Goal: Task Accomplishment & Management: Use online tool/utility

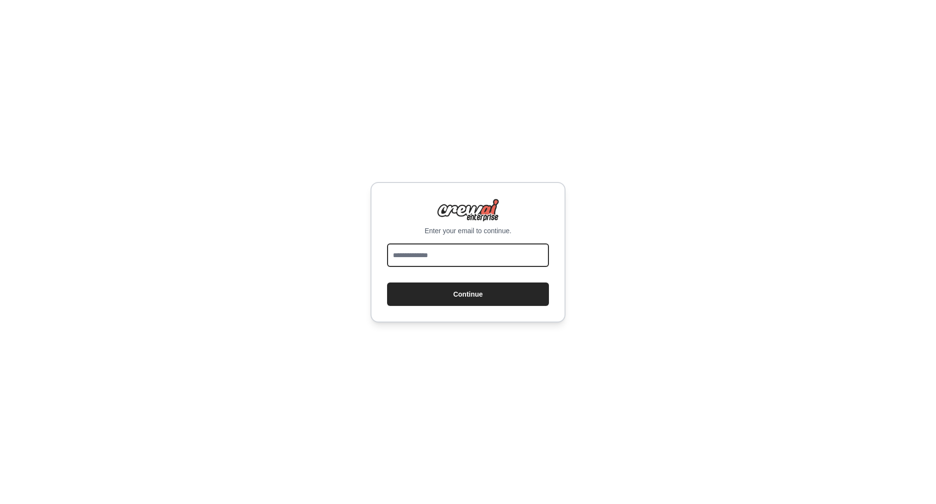
click at [496, 260] on input "email" at bounding box center [468, 254] width 162 height 23
type input "**********"
click at [449, 295] on button "Continue" at bounding box center [468, 293] width 162 height 23
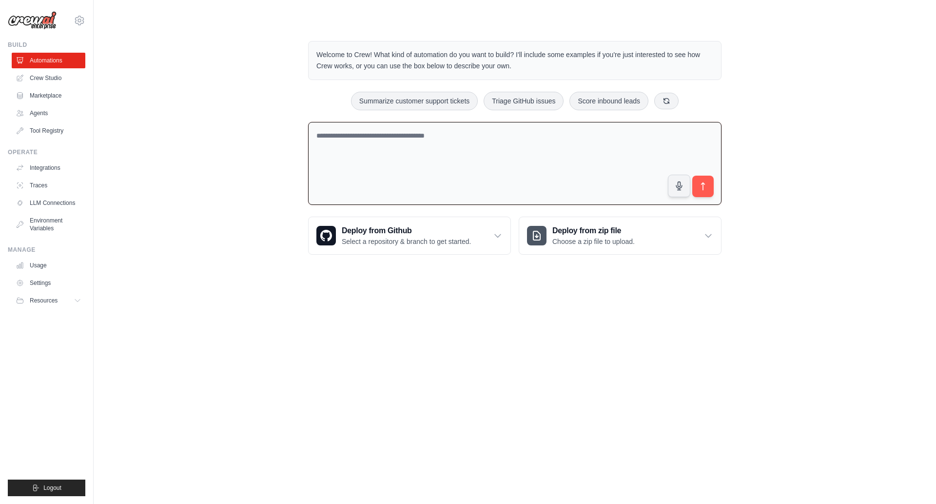
click at [434, 139] on textarea at bounding box center [515, 163] width 414 height 83
click at [47, 83] on link "Crew Studio" at bounding box center [50, 78] width 74 height 16
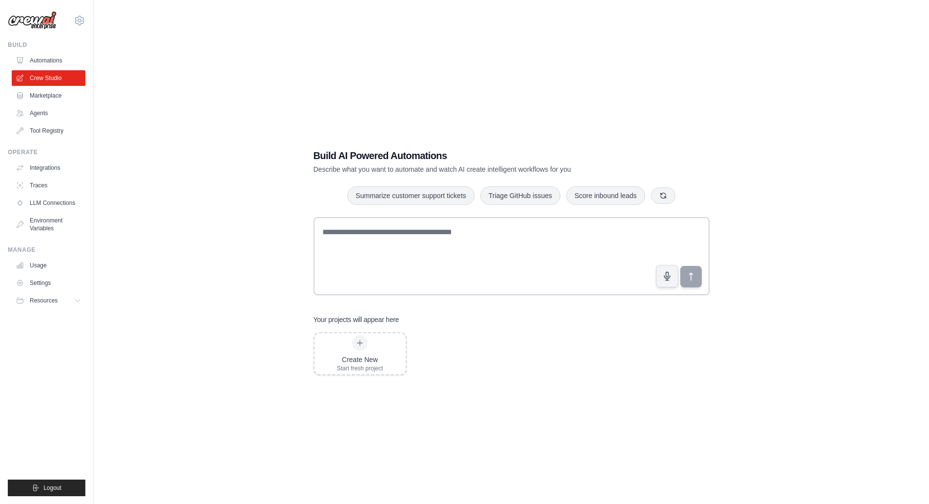
click at [76, 292] on ul "Usage Settings Resources Documentation Blog" at bounding box center [49, 283] width 74 height 51
click at [76, 297] on icon at bounding box center [79, 301] width 8 height 8
click at [35, 284] on link "Settings" at bounding box center [50, 283] width 74 height 16
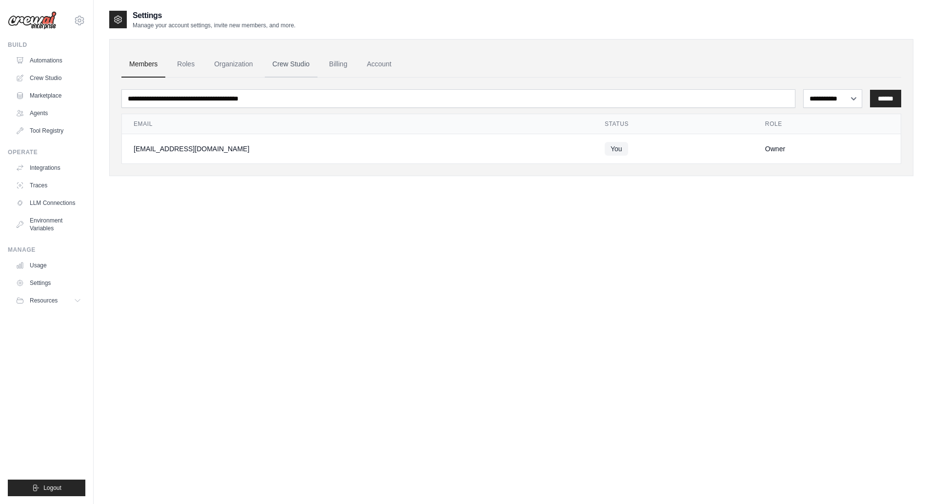
click at [294, 67] on link "Crew Studio" at bounding box center [291, 64] width 53 height 26
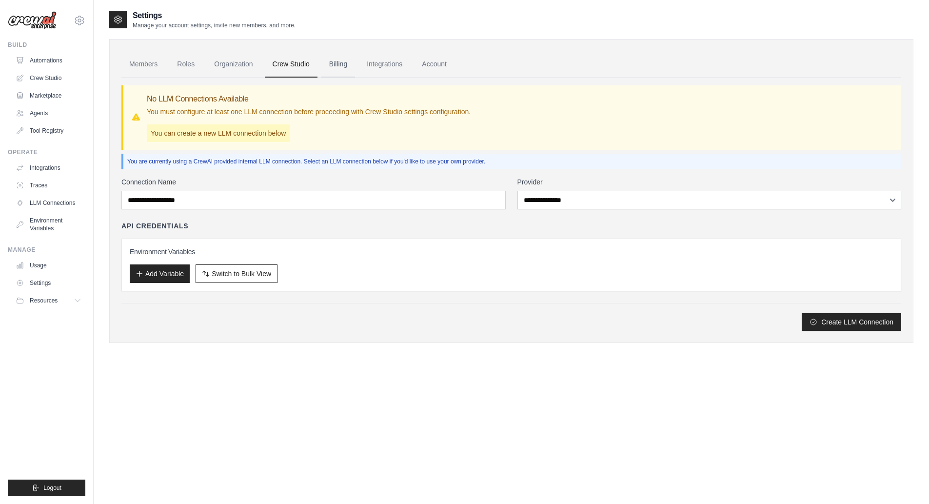
click at [327, 67] on link "Billing" at bounding box center [338, 64] width 34 height 26
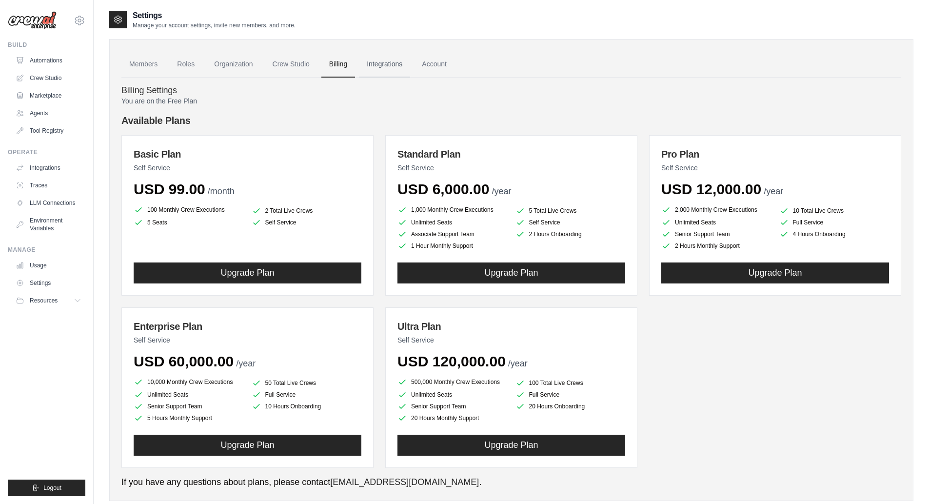
click at [375, 61] on link "Integrations" at bounding box center [384, 64] width 51 height 26
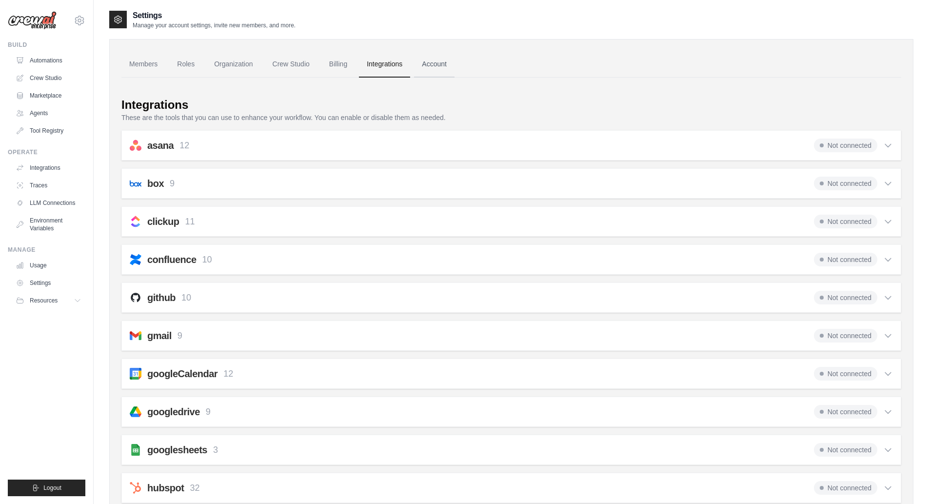
click at [439, 65] on link "Account" at bounding box center [434, 64] width 40 height 26
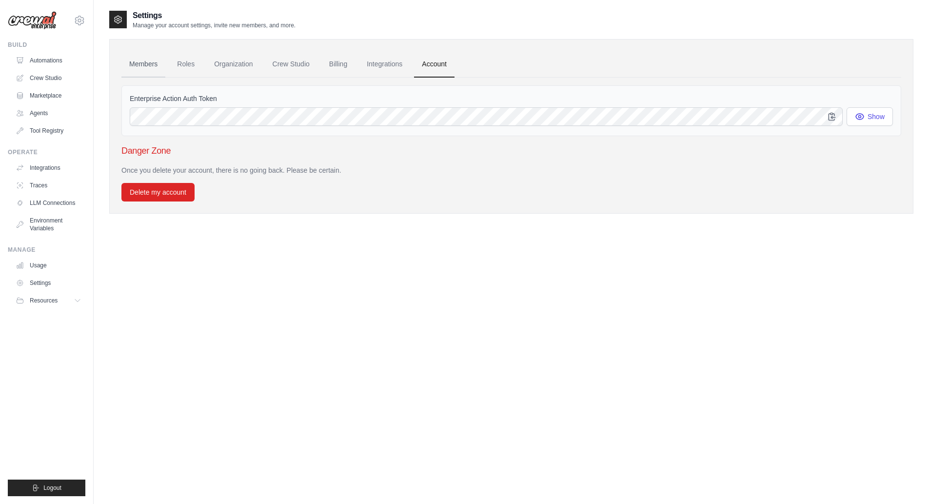
click at [152, 66] on link "Members" at bounding box center [143, 64] width 44 height 26
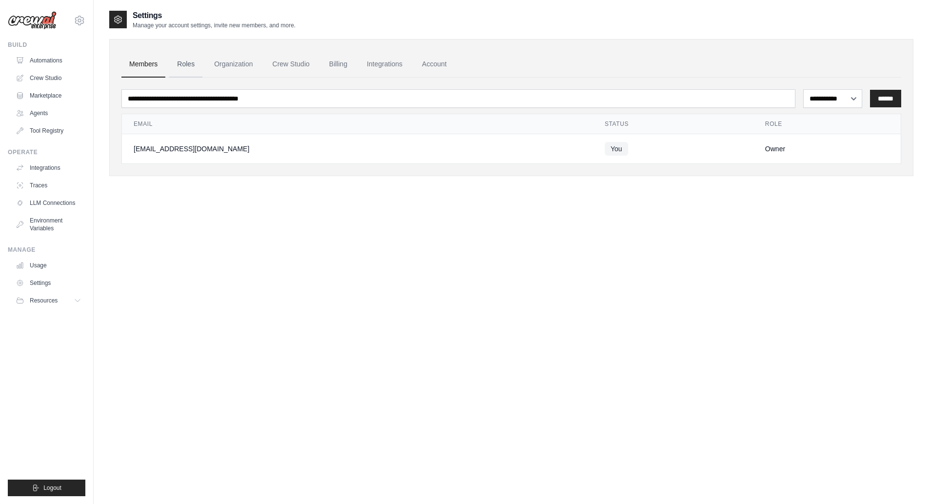
click at [190, 67] on link "Roles" at bounding box center [185, 64] width 33 height 26
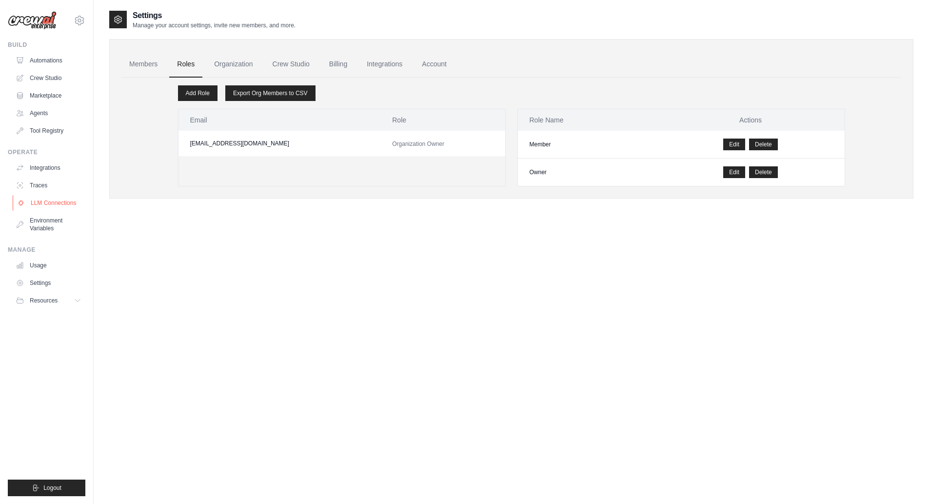
click at [50, 202] on link "LLM Connections" at bounding box center [50, 203] width 74 height 16
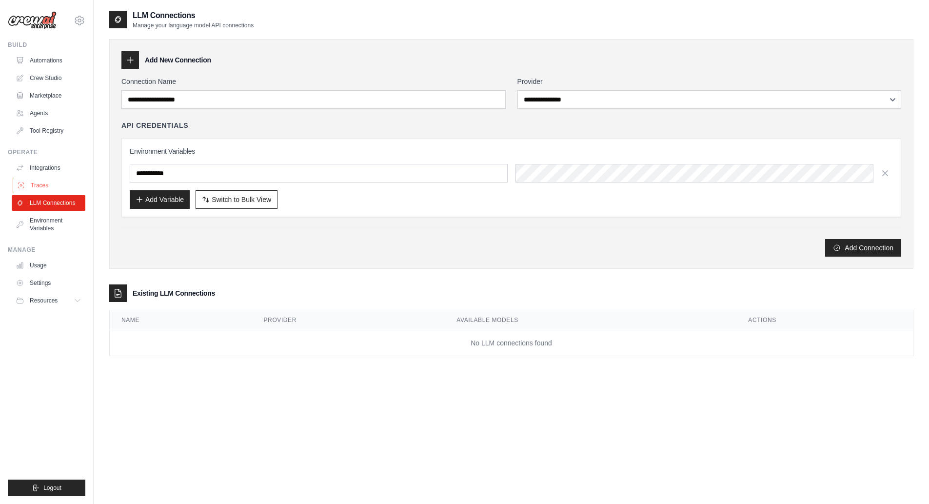
click at [54, 183] on link "Traces" at bounding box center [50, 186] width 74 height 16
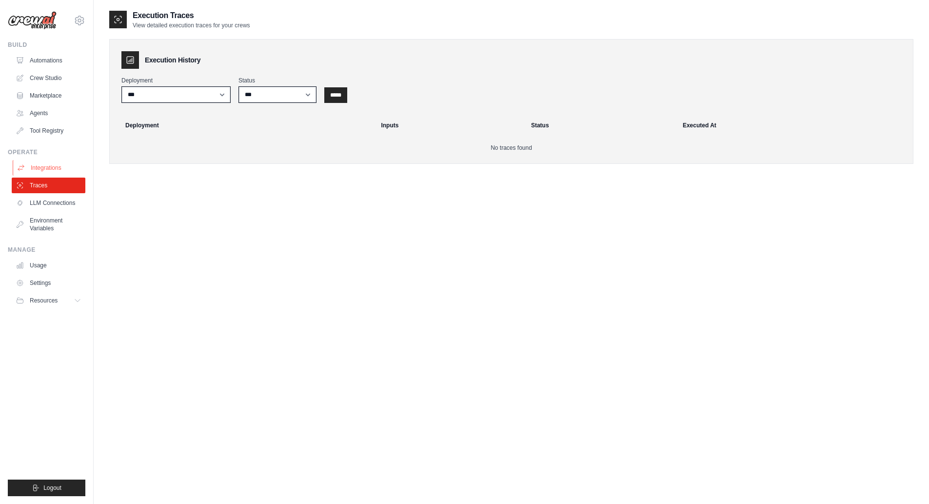
click at [44, 160] on link "Integrations" at bounding box center [50, 168] width 74 height 16
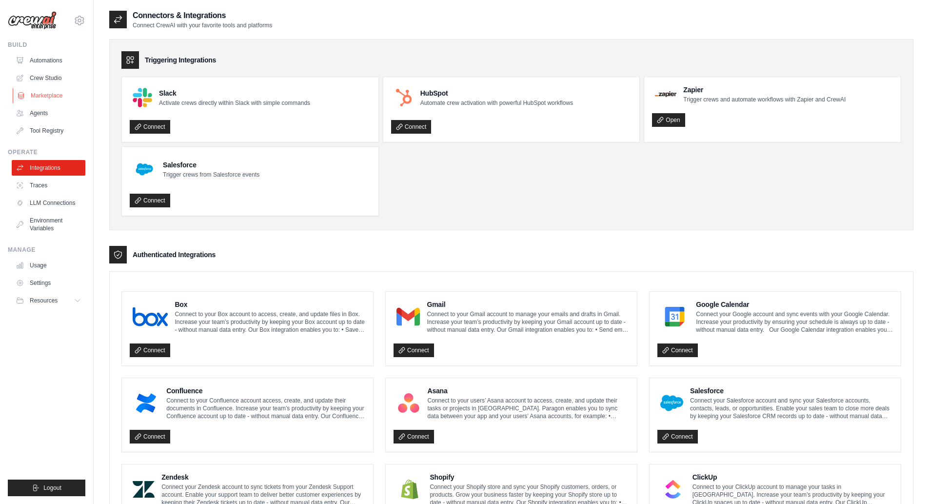
click at [52, 91] on link "Marketplace" at bounding box center [50, 96] width 74 height 16
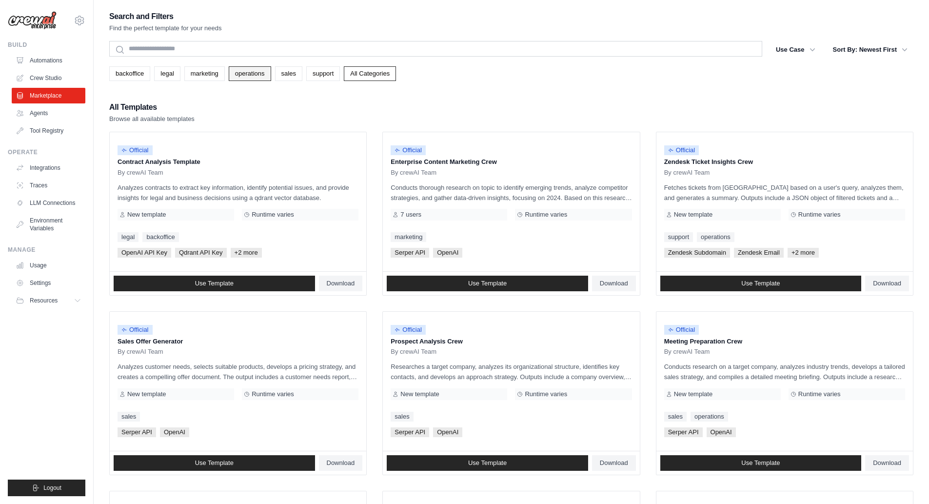
click at [234, 77] on link "operations" at bounding box center [250, 73] width 42 height 15
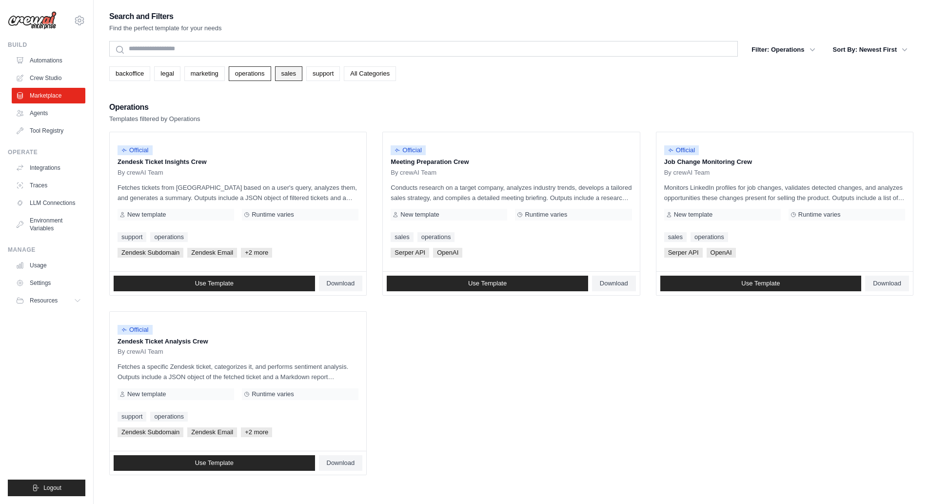
click at [285, 78] on link "sales" at bounding box center [288, 73] width 27 height 15
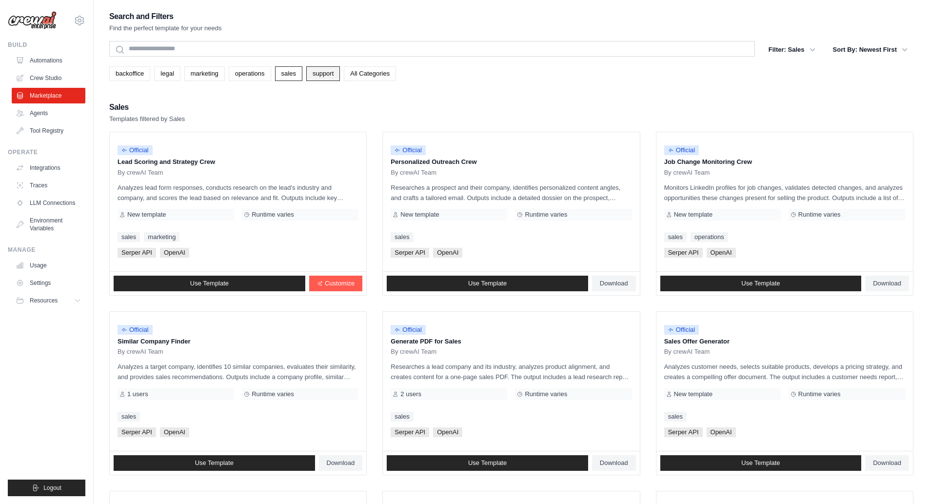
click at [321, 79] on link "support" at bounding box center [323, 73] width 34 height 15
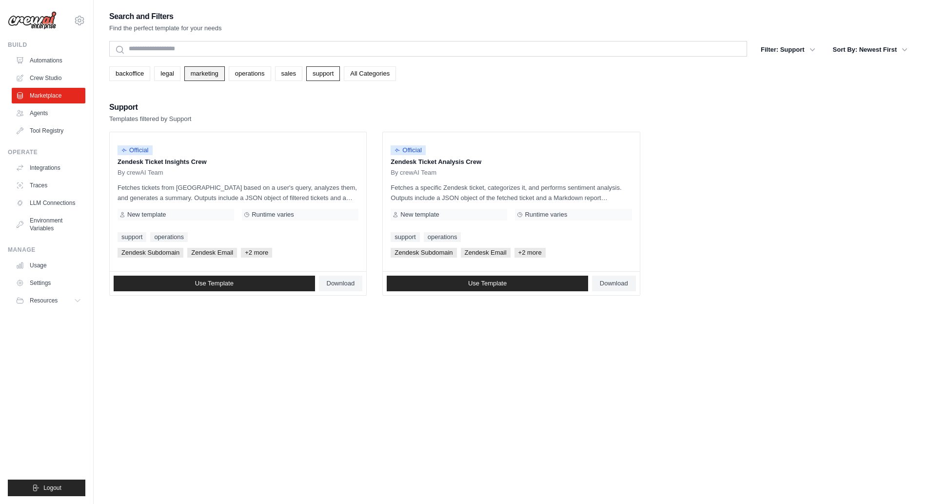
click at [216, 74] on link "marketing" at bounding box center [204, 73] width 40 height 15
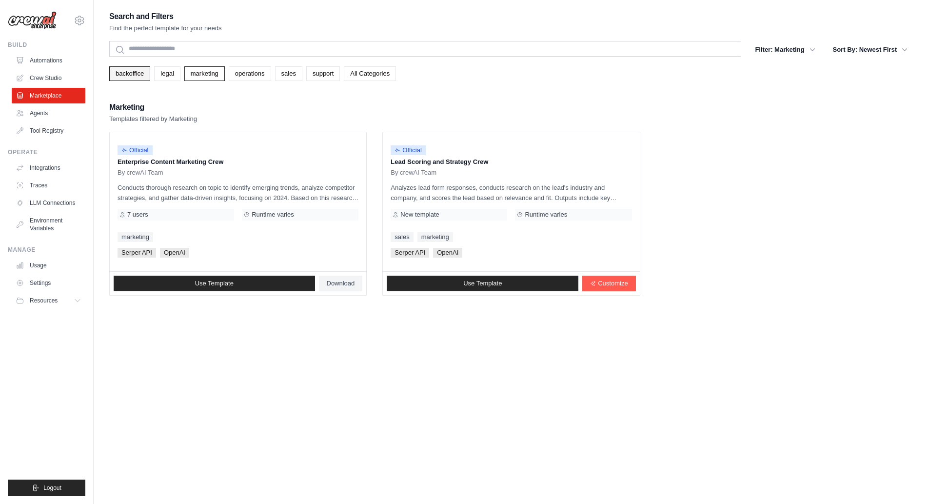
click at [136, 69] on link "backoffice" at bounding box center [129, 73] width 41 height 15
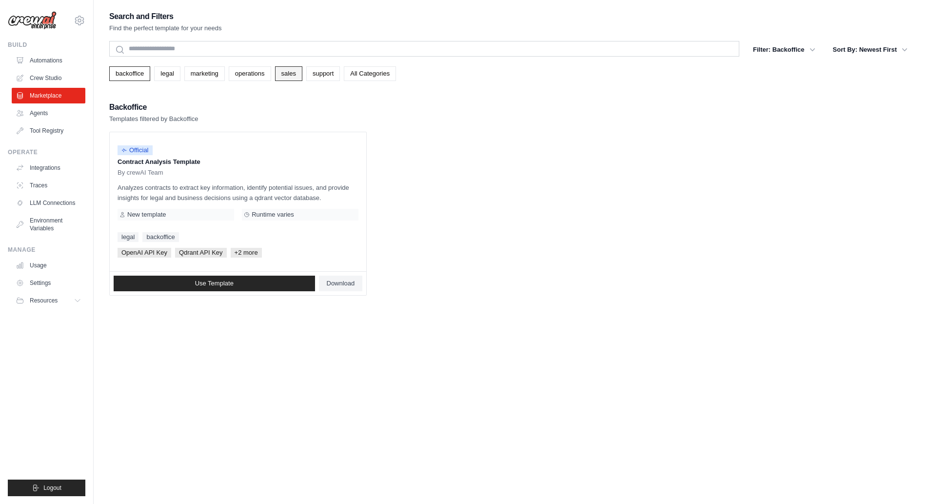
click at [292, 71] on link "sales" at bounding box center [288, 73] width 27 height 15
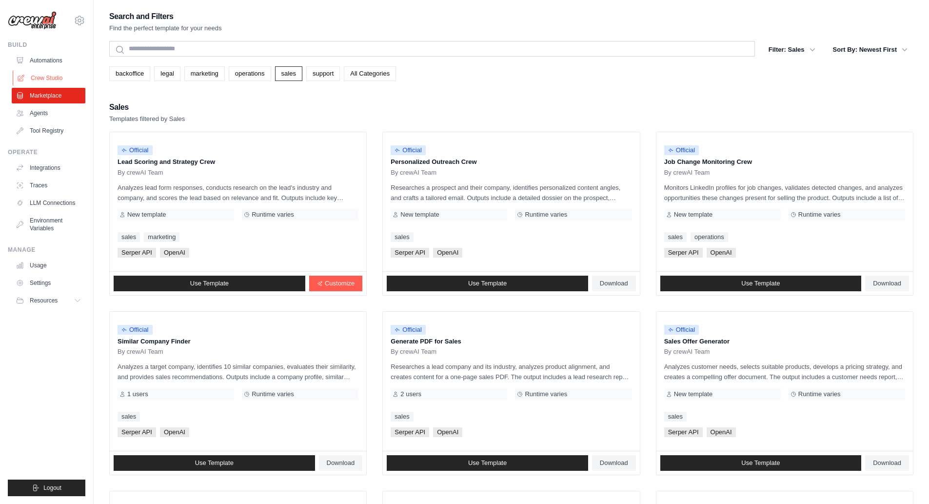
click at [45, 82] on link "Crew Studio" at bounding box center [50, 78] width 74 height 16
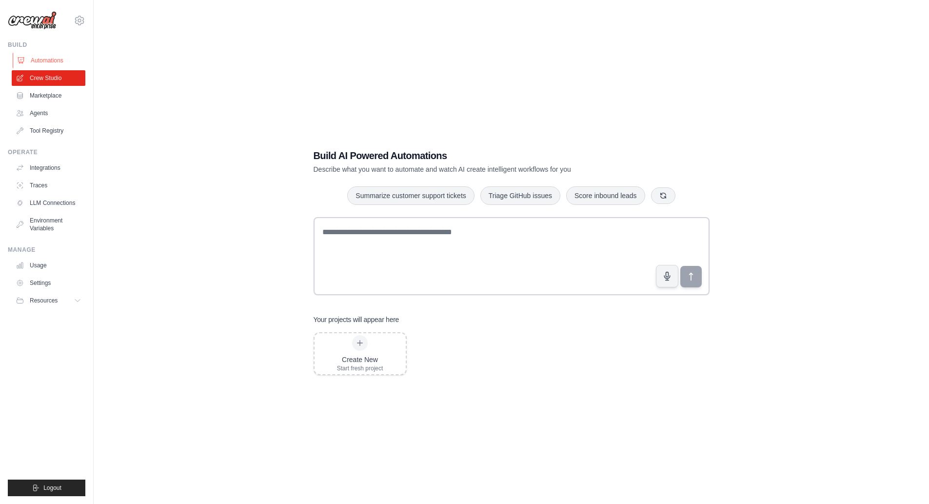
click at [58, 60] on link "Automations" at bounding box center [50, 61] width 74 height 16
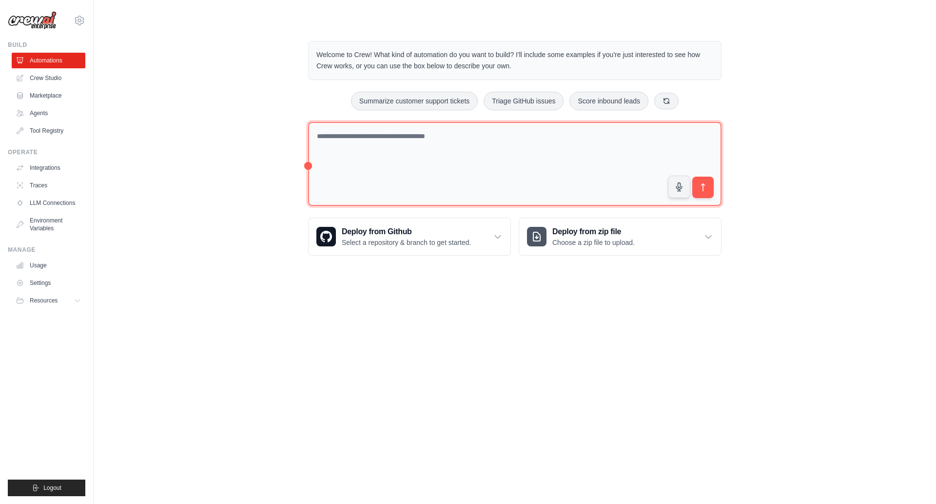
click at [393, 153] on textarea at bounding box center [515, 164] width 414 height 84
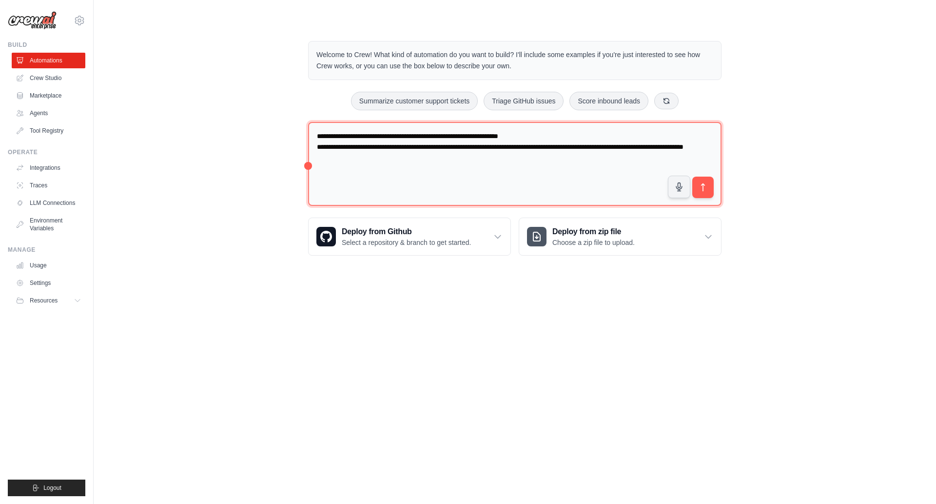
type textarea "**********"
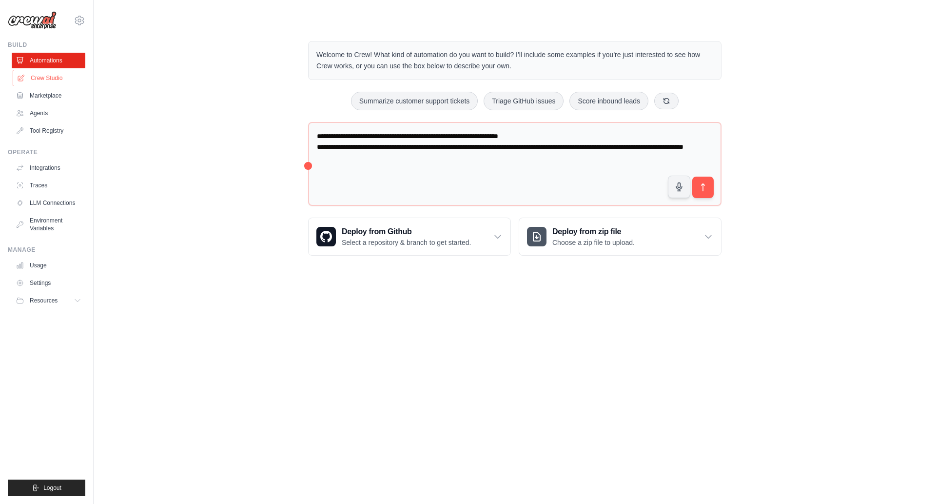
click at [40, 78] on link "Crew Studio" at bounding box center [50, 78] width 74 height 16
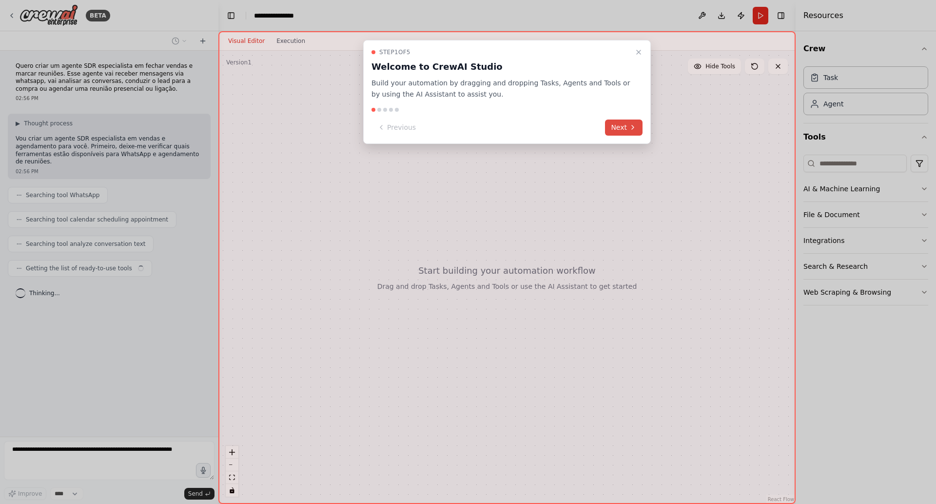
click at [631, 133] on button "Next" at bounding box center [624, 127] width 38 height 16
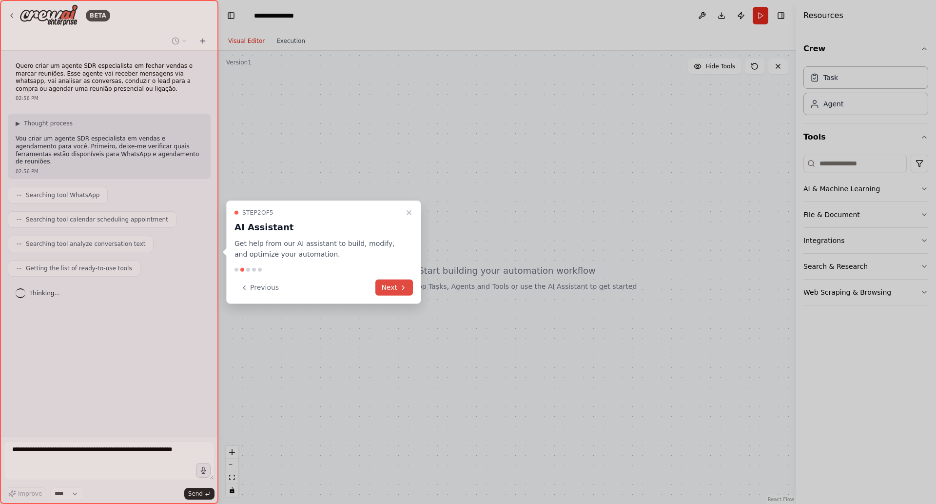
click at [395, 283] on button "Next" at bounding box center [395, 287] width 38 height 16
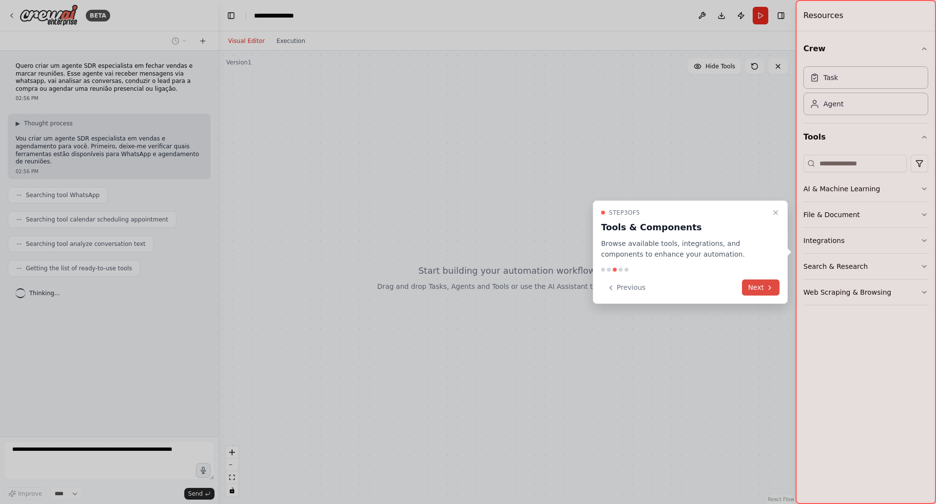
click at [754, 289] on button "Next" at bounding box center [761, 287] width 38 height 16
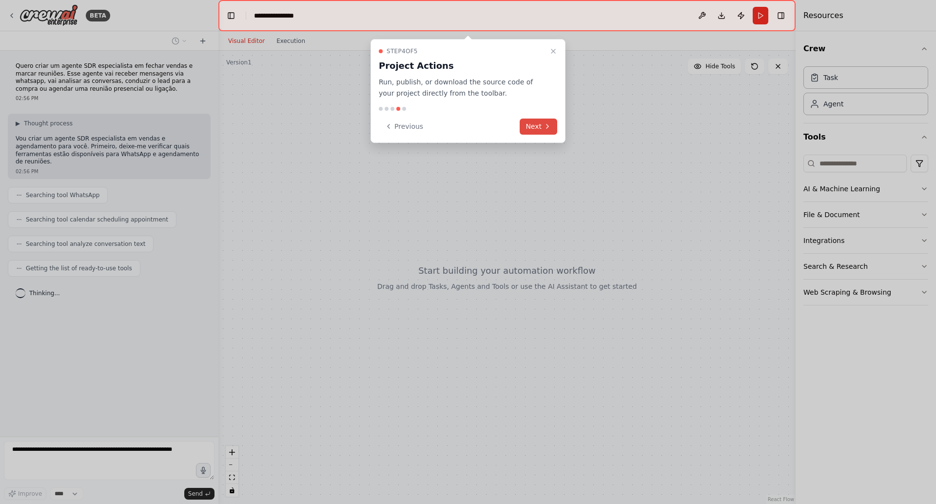
click at [540, 124] on button "Next" at bounding box center [539, 127] width 38 height 16
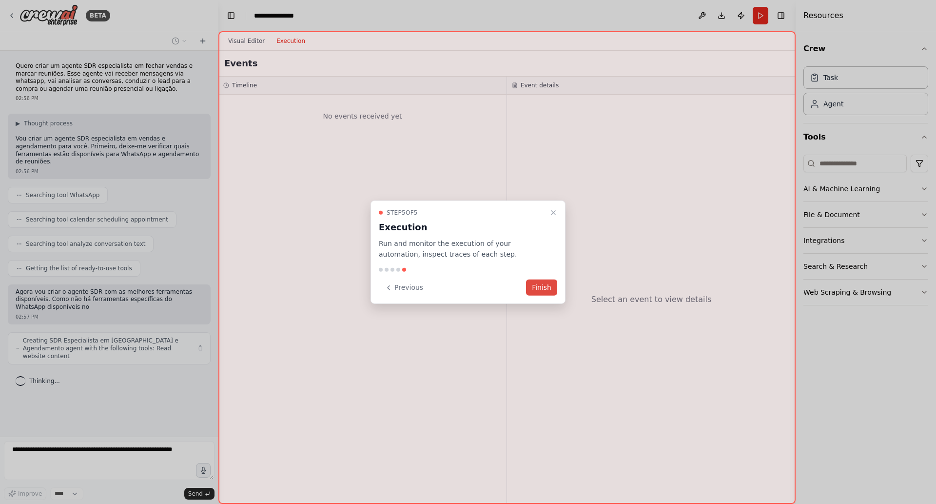
click at [543, 285] on button "Finish" at bounding box center [541, 287] width 31 height 16
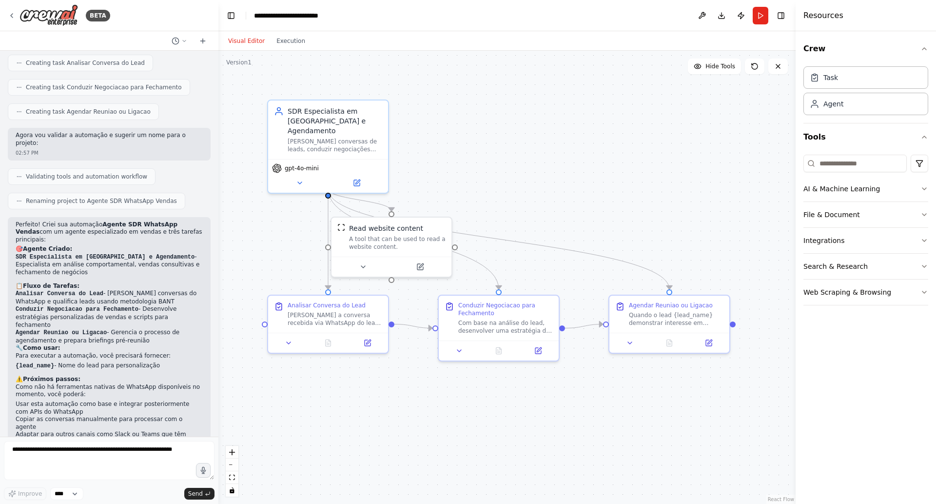
scroll to position [372, 0]
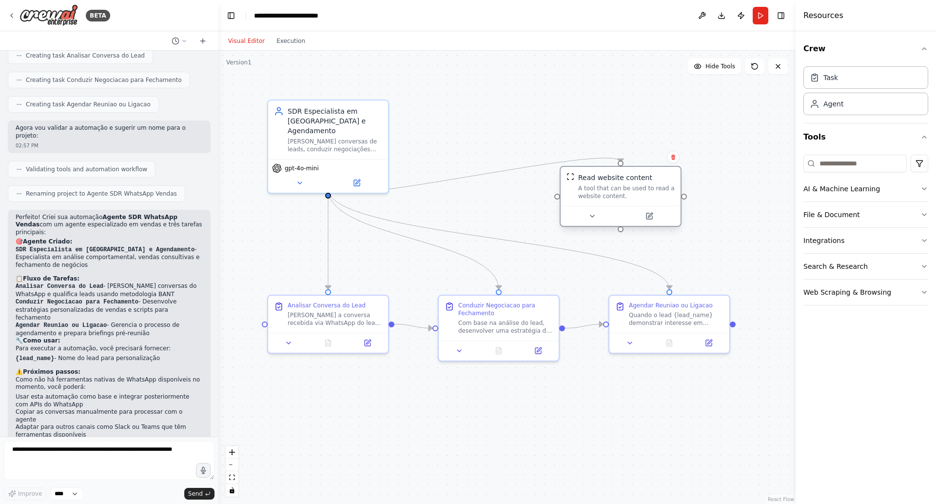
drag, startPoint x: 395, startPoint y: 232, endPoint x: 624, endPoint y: 186, distance: 234.3
click at [624, 186] on div "Read website content A tool that can be used to read a website content." at bounding box center [626, 186] width 97 height 27
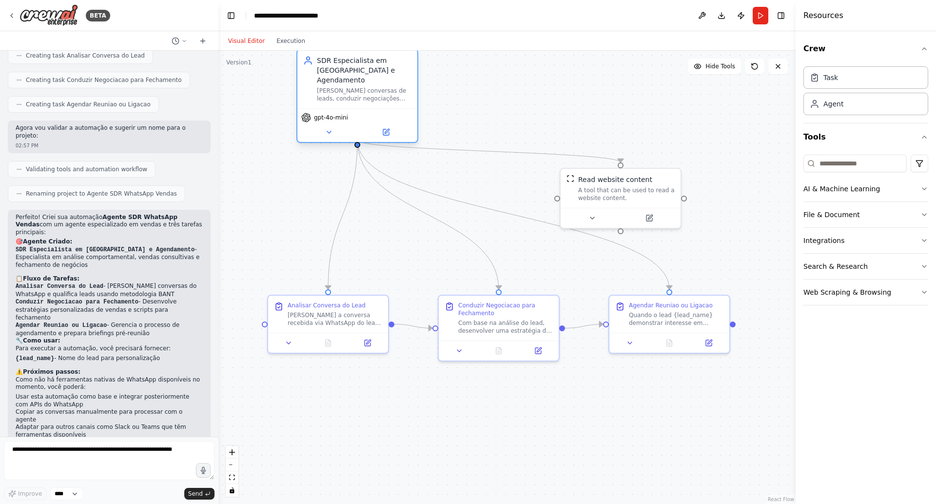
drag, startPoint x: 329, startPoint y: 121, endPoint x: 360, endPoint y: 74, distance: 57.4
click at [360, 74] on div "SDR Especialista em Vendas e Agendamento" at bounding box center [364, 70] width 95 height 29
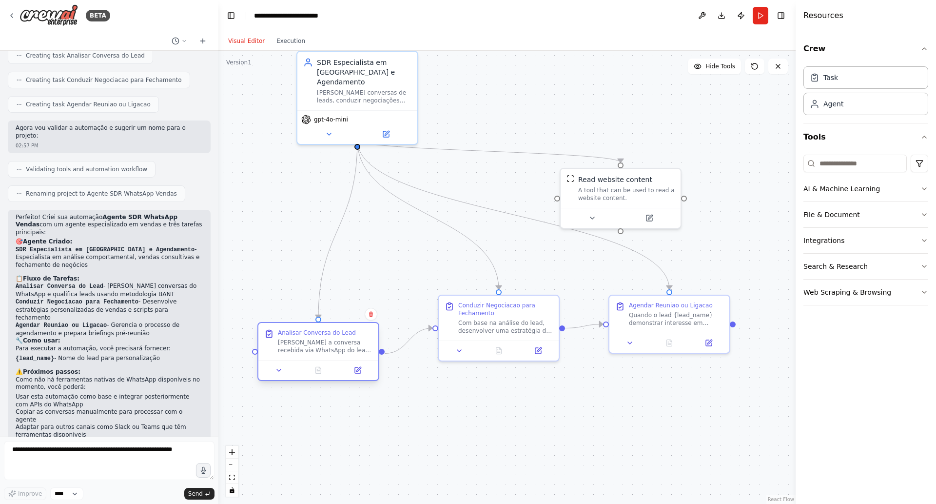
drag, startPoint x: 329, startPoint y: 304, endPoint x: 322, endPoint y: 334, distance: 31.0
click at [322, 334] on div "Analisar Conversa do Lead" at bounding box center [317, 333] width 78 height 8
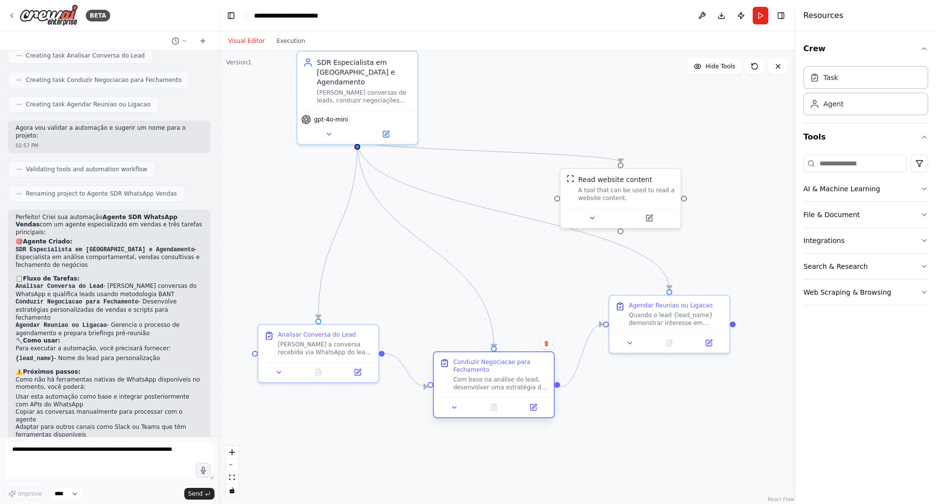
drag, startPoint x: 492, startPoint y: 326, endPoint x: 487, endPoint y: 383, distance: 57.3
click at [487, 383] on div "Com base na análise do lead, desenvolver uma estratégia de vendas personalizada…" at bounding box center [501, 384] width 95 height 16
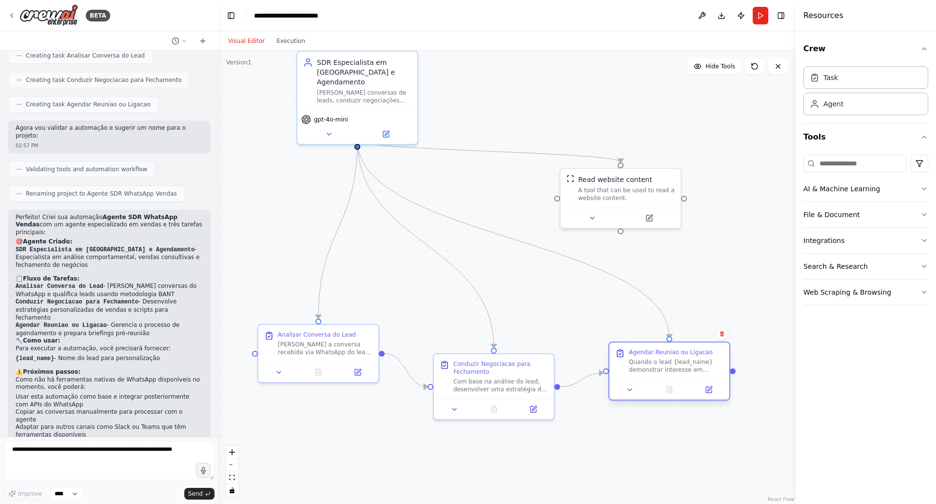
click at [662, 384] on div at bounding box center [670, 389] width 120 height 20
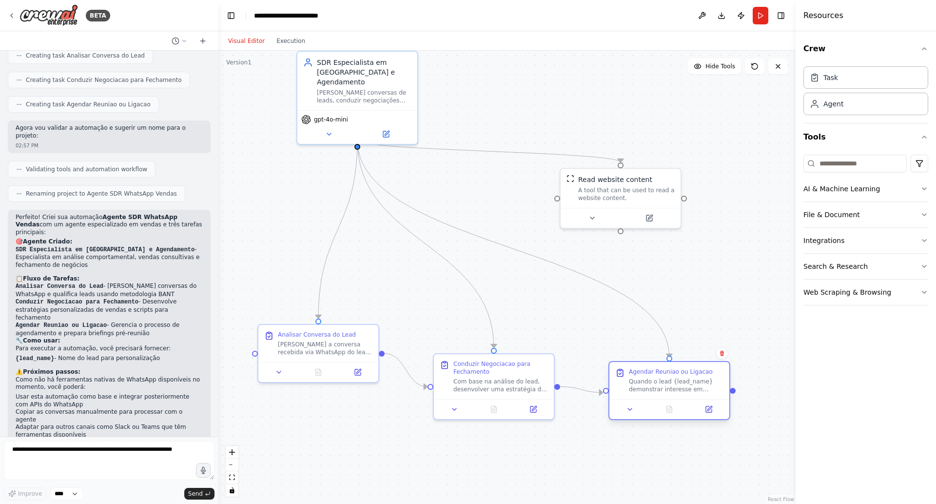
click at [659, 398] on div "Agendar Reuniao ou Ligacao Quando o lead {lead_name} demonstrar interesse em re…" at bounding box center [670, 380] width 120 height 37
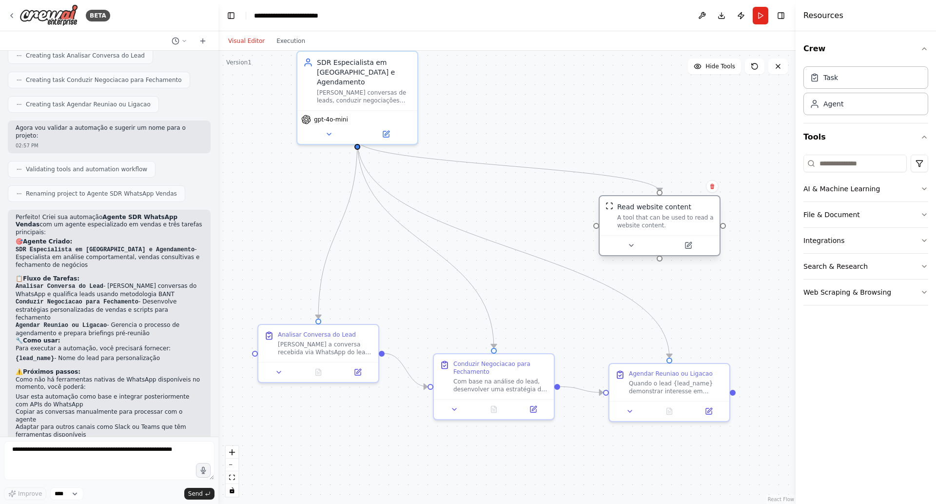
drag, startPoint x: 631, startPoint y: 186, endPoint x: 668, endPoint y: 219, distance: 49.7
click at [668, 219] on div "A tool that can be used to read a website content." at bounding box center [665, 222] width 97 height 16
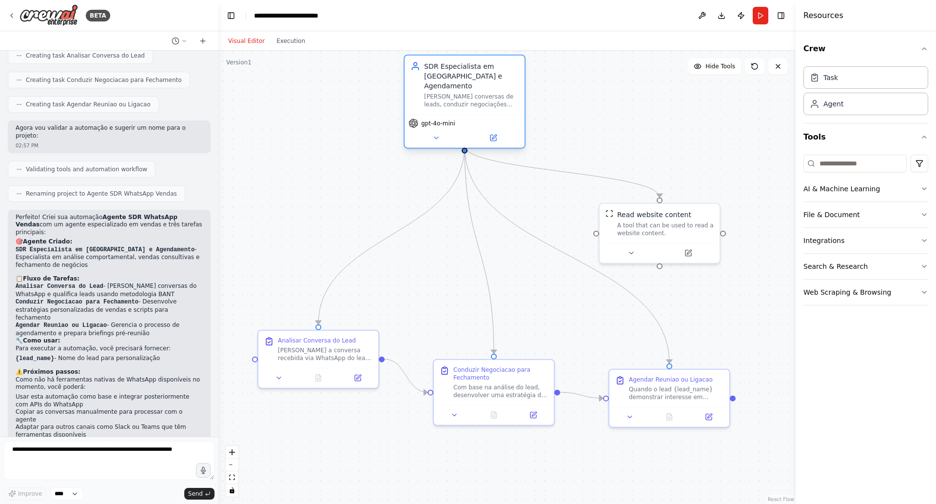
drag, startPoint x: 390, startPoint y: 66, endPoint x: 502, endPoint y: 77, distance: 112.6
click at [502, 77] on div "SDR Especialista em Vendas e Agendamento" at bounding box center [471, 75] width 95 height 29
click at [712, 190] on div ".deletable-edge-delete-btn { width: 20px; height: 20px; border: 0px solid #ffff…" at bounding box center [507, 277] width 577 height 453
click at [478, 380] on div "Conduzir Negociacao para Fechamento Com base na análise do lead, desenvolver um…" at bounding box center [501, 380] width 95 height 33
click at [456, 407] on button at bounding box center [455, 413] width 34 height 12
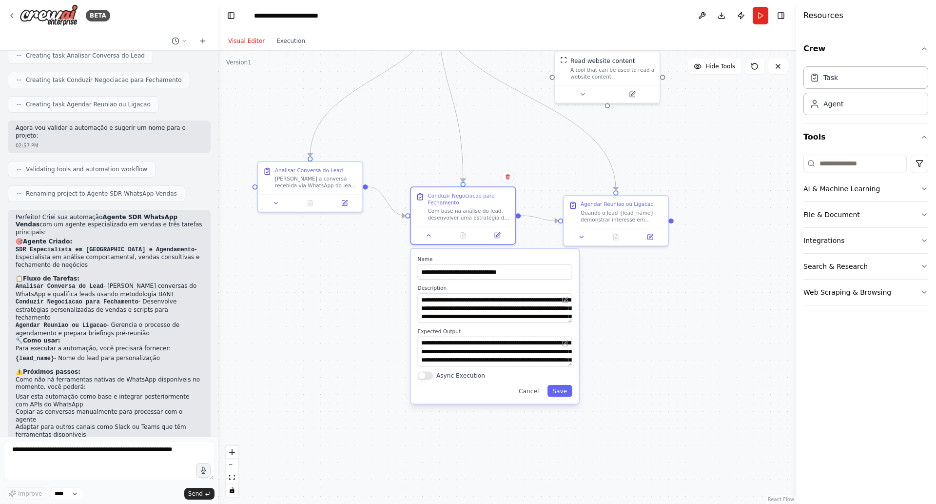
drag, startPoint x: 463, startPoint y: 323, endPoint x: 438, endPoint y: 124, distance: 201.0
click at [438, 124] on div ".deletable-edge-delete-btn { width: 20px; height: 20px; border: 0px solid #ffff…" at bounding box center [507, 277] width 577 height 453
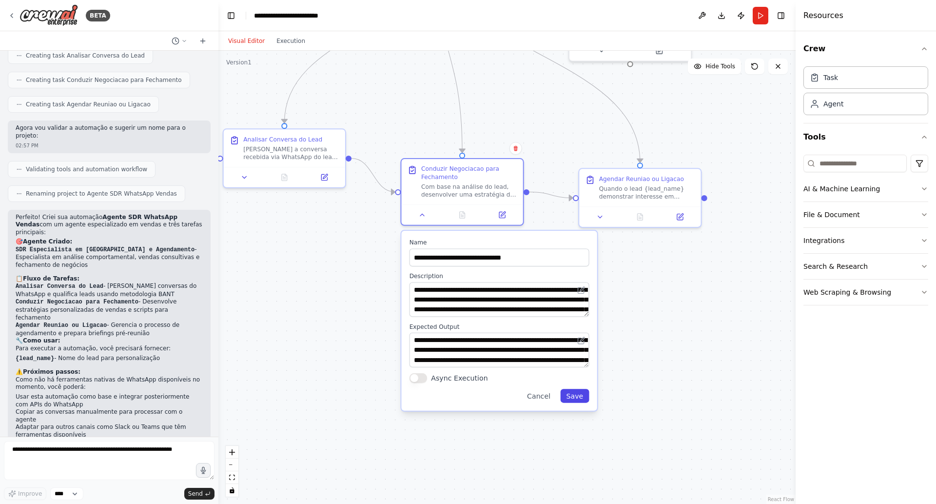
click at [580, 396] on button "Save" at bounding box center [574, 396] width 29 height 14
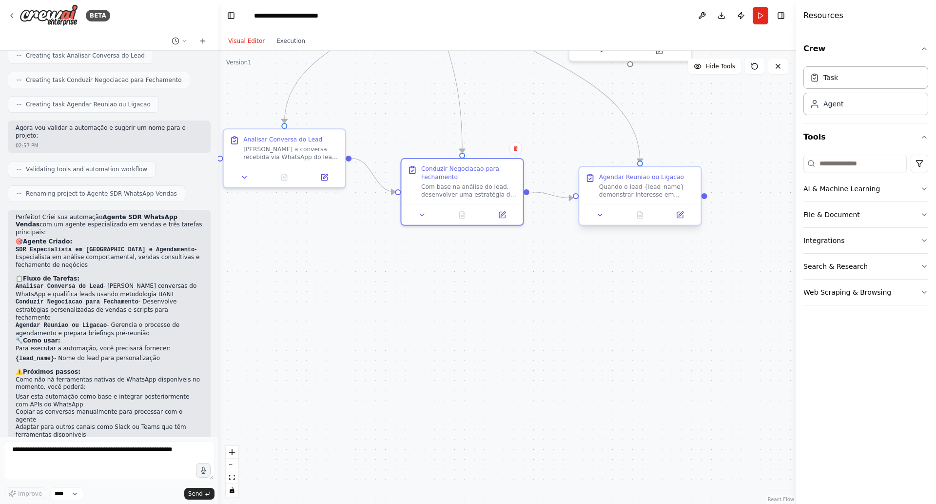
click at [638, 188] on div "Quando o lead {lead_name} demonstrar interesse em reunião presencial ou ligação…" at bounding box center [647, 191] width 96 height 16
click at [601, 214] on icon at bounding box center [600, 215] width 4 height 2
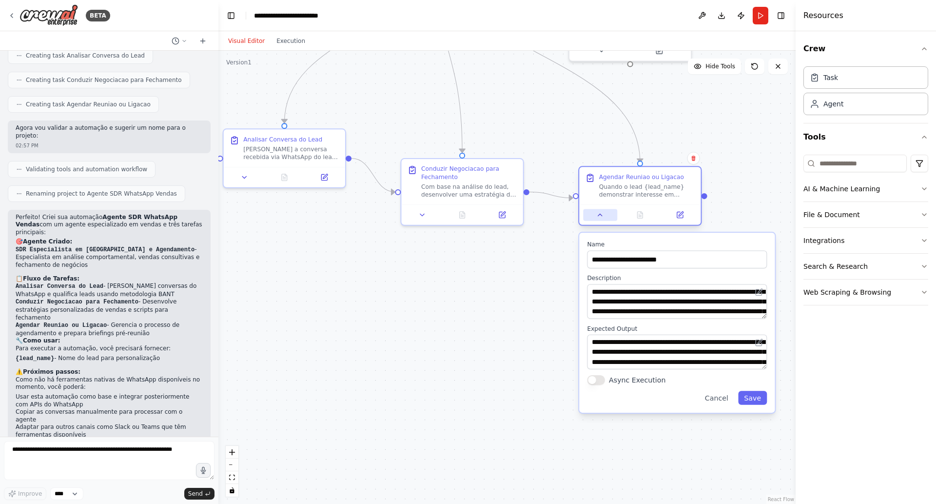
click at [601, 214] on icon at bounding box center [600, 215] width 4 height 2
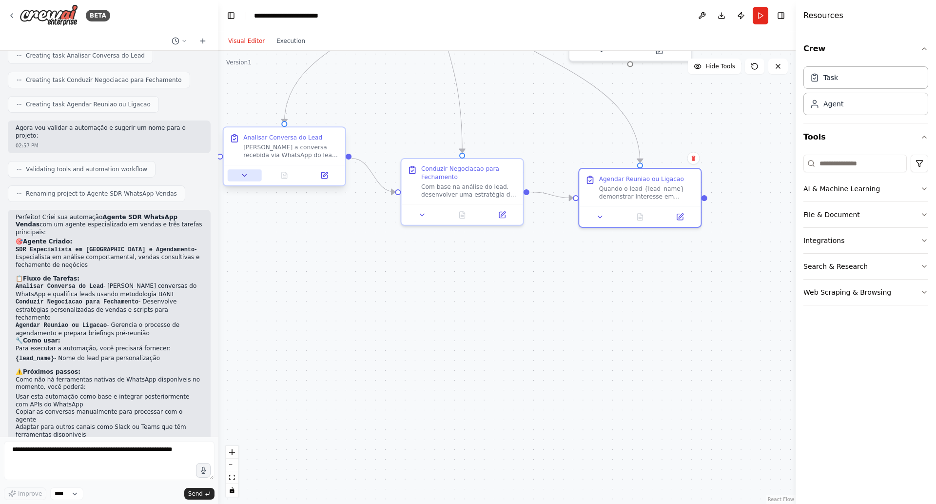
click at [244, 176] on icon at bounding box center [245, 175] width 4 height 2
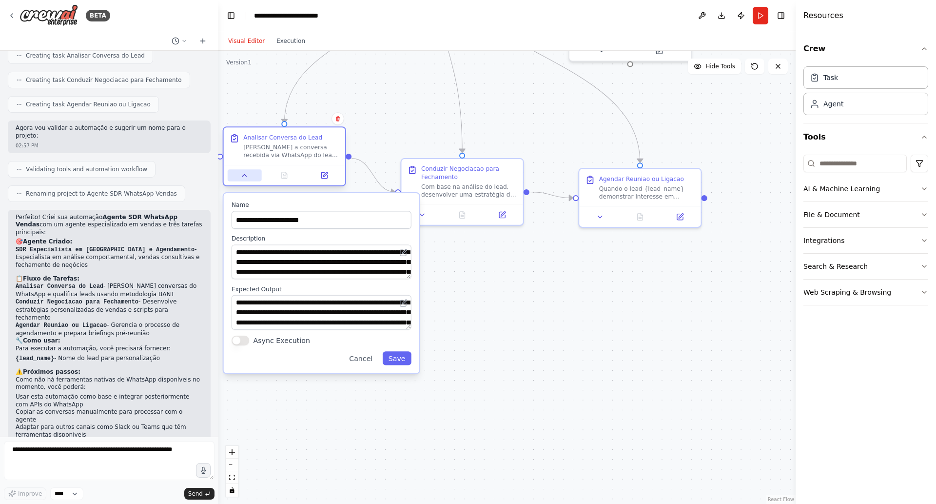
click at [244, 176] on icon at bounding box center [245, 175] width 4 height 2
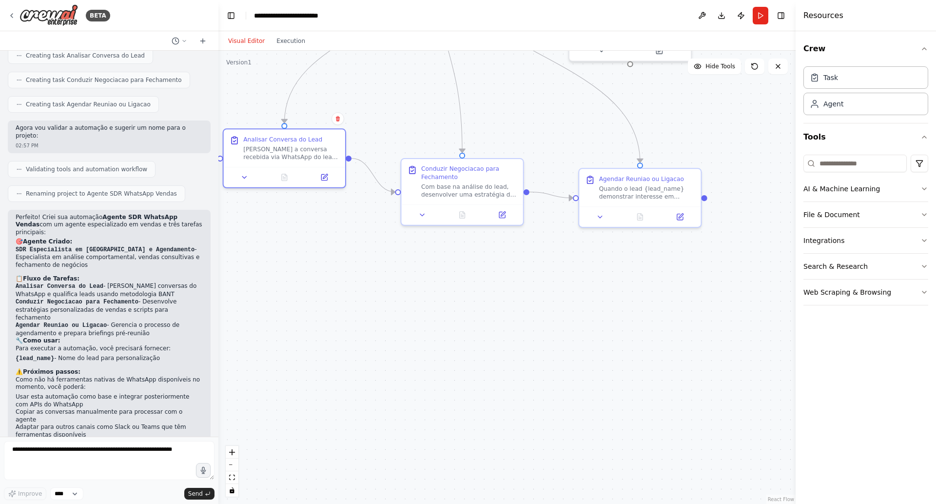
click at [625, 292] on div ".deletable-edge-delete-btn { width: 20px; height: 20px; border: 0px solid #ffff…" at bounding box center [507, 277] width 577 height 453
click at [925, 289] on icon "button" at bounding box center [925, 292] width 8 height 8
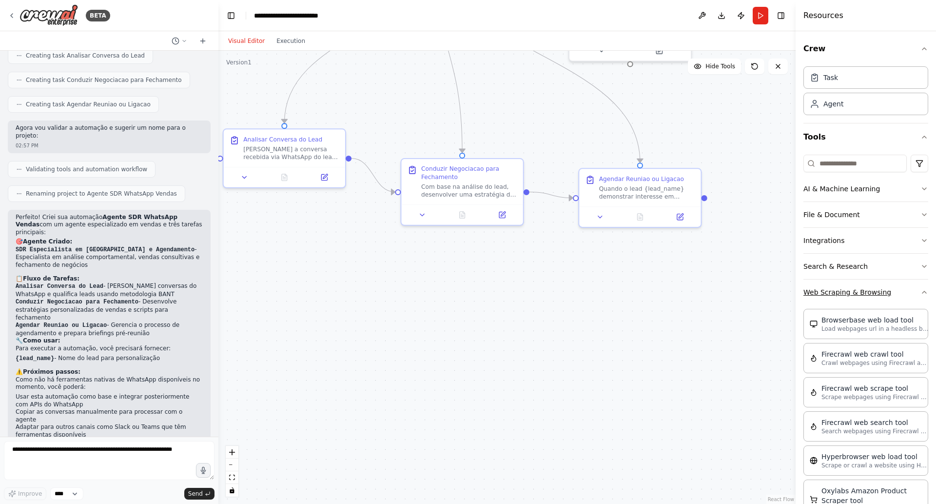
click at [921, 290] on icon "button" at bounding box center [925, 292] width 8 height 8
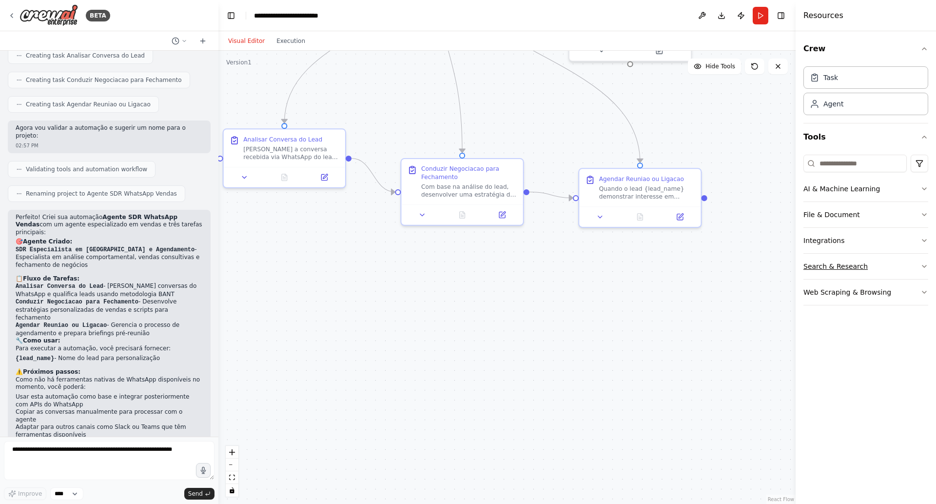
click at [918, 265] on button "Search & Research" at bounding box center [866, 266] width 125 height 25
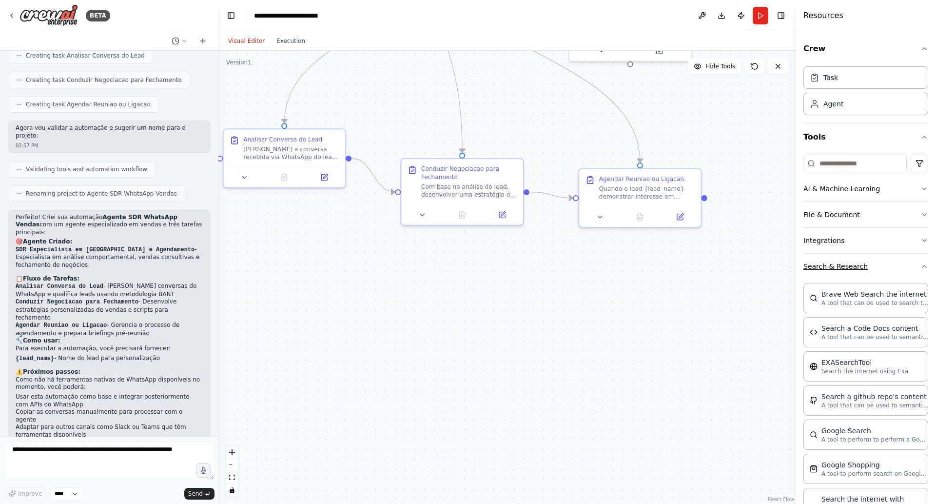
click at [921, 265] on icon "button" at bounding box center [925, 266] width 8 height 8
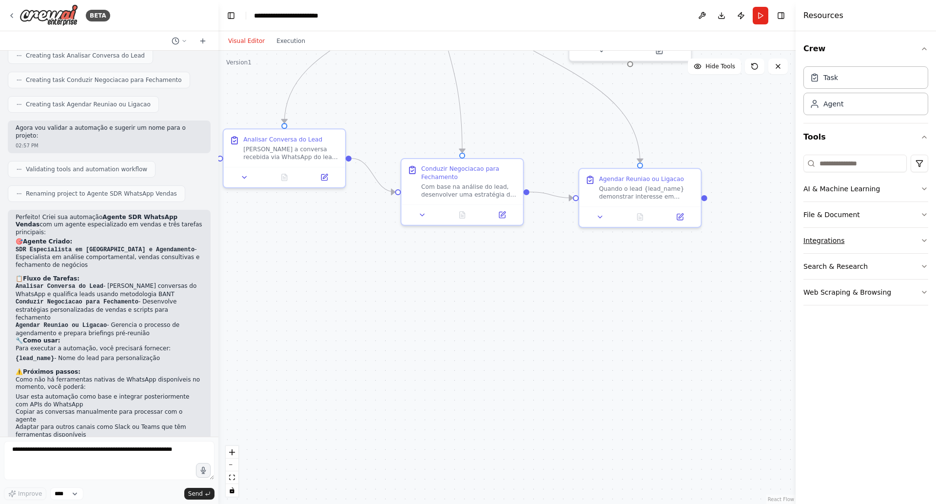
click at [924, 241] on icon "button" at bounding box center [925, 240] width 4 height 2
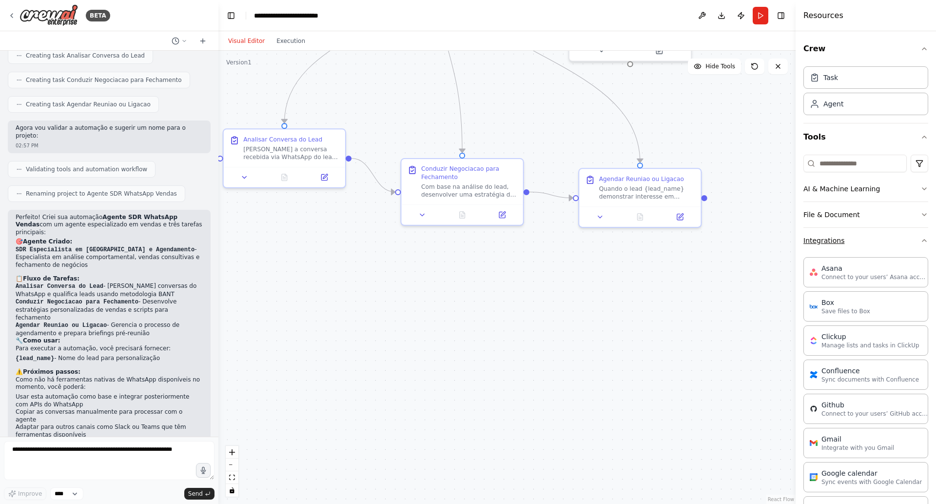
click at [921, 240] on icon "button" at bounding box center [925, 241] width 8 height 8
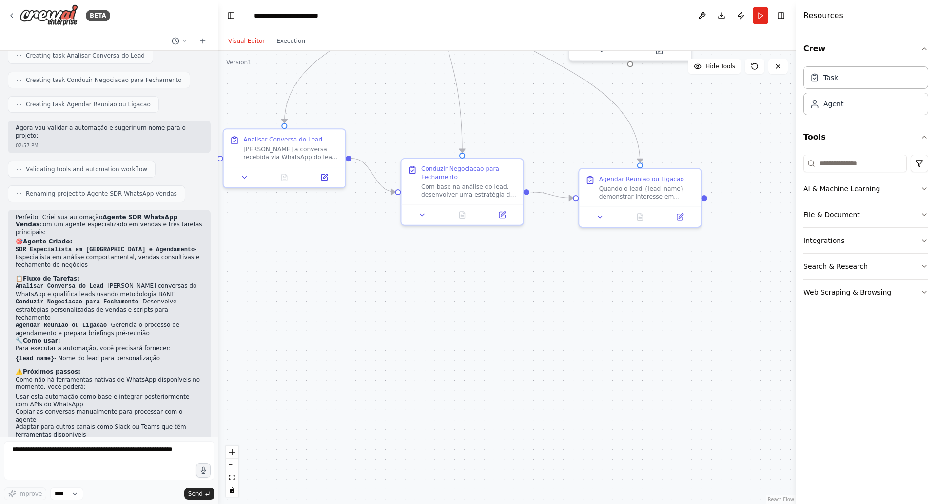
click at [912, 215] on button "File & Document" at bounding box center [866, 214] width 125 height 25
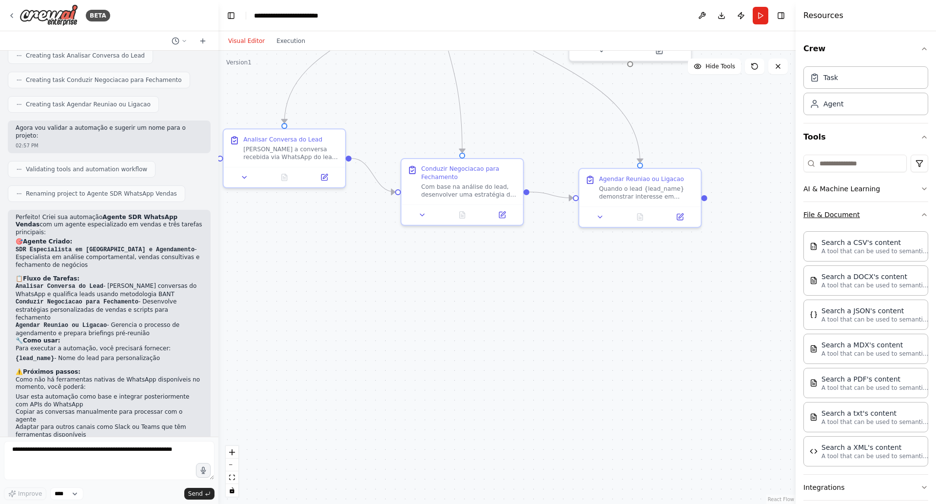
click at [912, 215] on button "File & Document" at bounding box center [866, 214] width 125 height 25
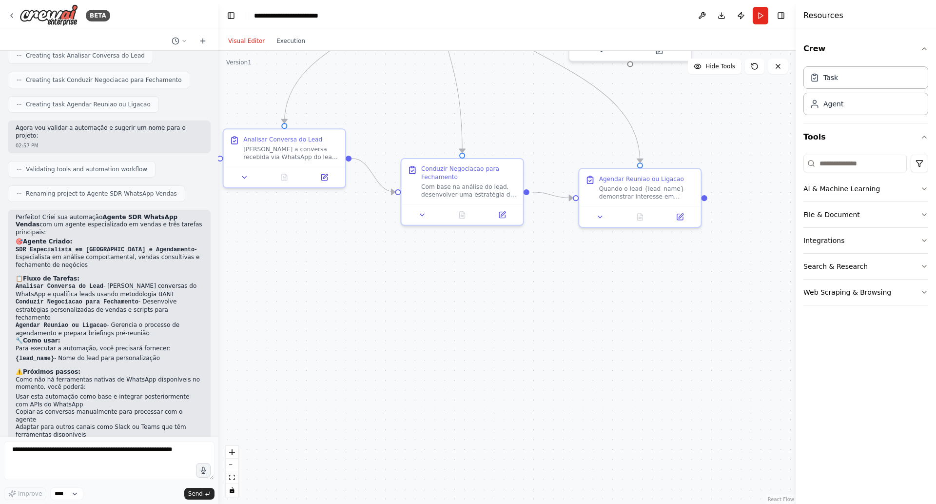
click at [915, 185] on button "AI & Machine Learning" at bounding box center [866, 188] width 125 height 25
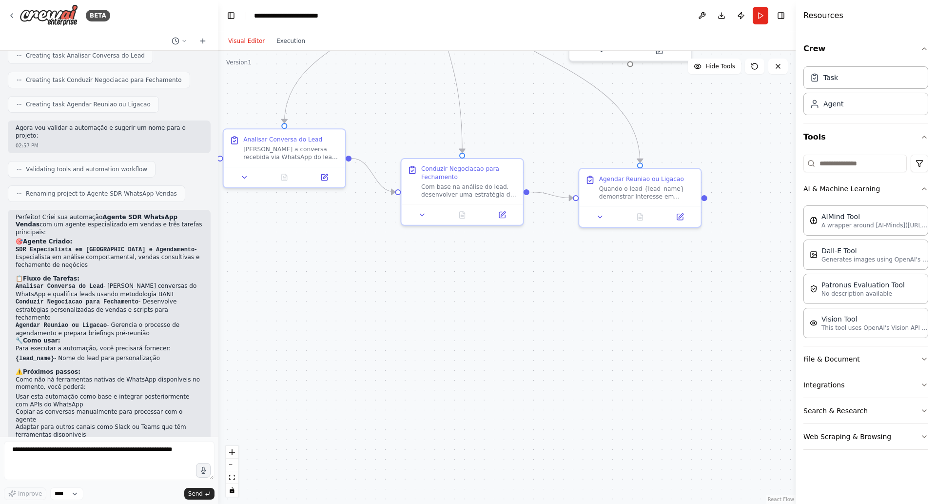
click at [922, 185] on icon "button" at bounding box center [925, 189] width 8 height 8
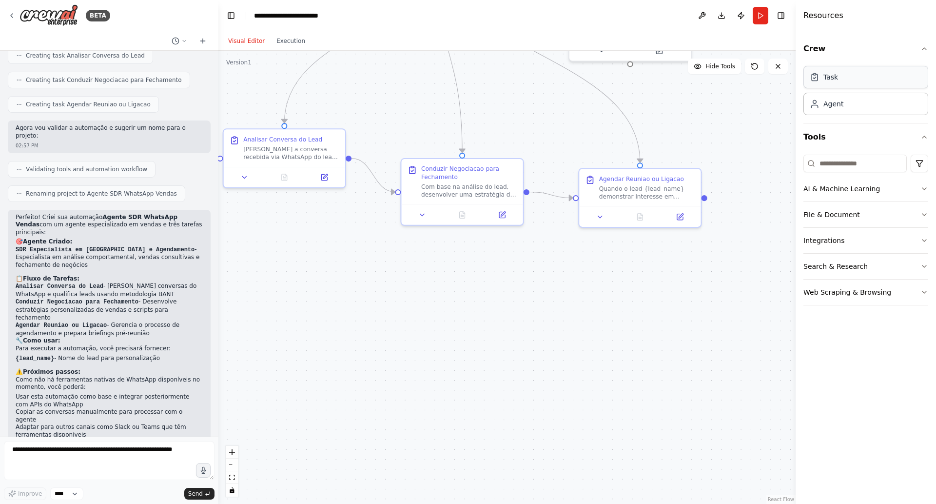
click at [846, 83] on div "Task" at bounding box center [866, 77] width 125 height 22
click at [826, 77] on div "Task" at bounding box center [831, 77] width 15 height 10
click at [824, 96] on div "Agent" at bounding box center [866, 103] width 125 height 22
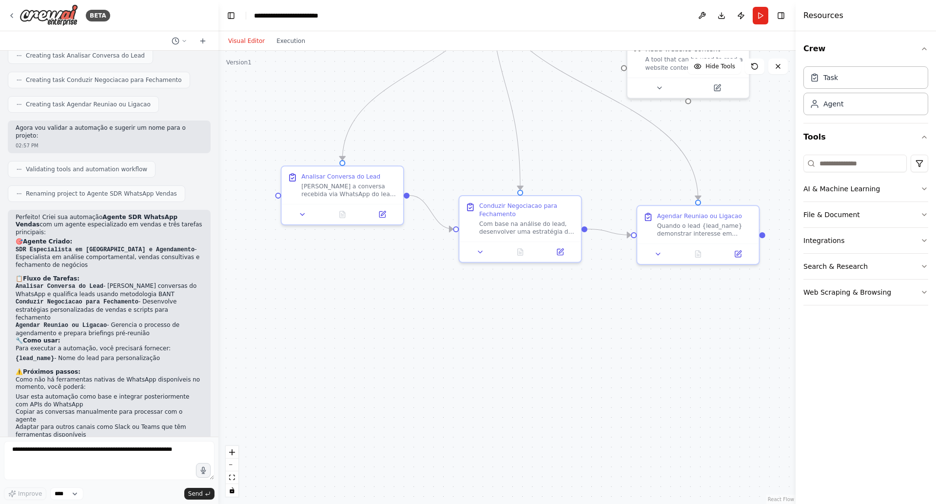
drag, startPoint x: 522, startPoint y: 106, endPoint x: 580, endPoint y: 143, distance: 68.9
click at [580, 143] on div ".deletable-edge-delete-btn { width: 20px; height: 20px; border: 0px solid #ffff…" at bounding box center [507, 277] width 577 height 453
click at [763, 16] on button "Run" at bounding box center [761, 16] width 16 height 18
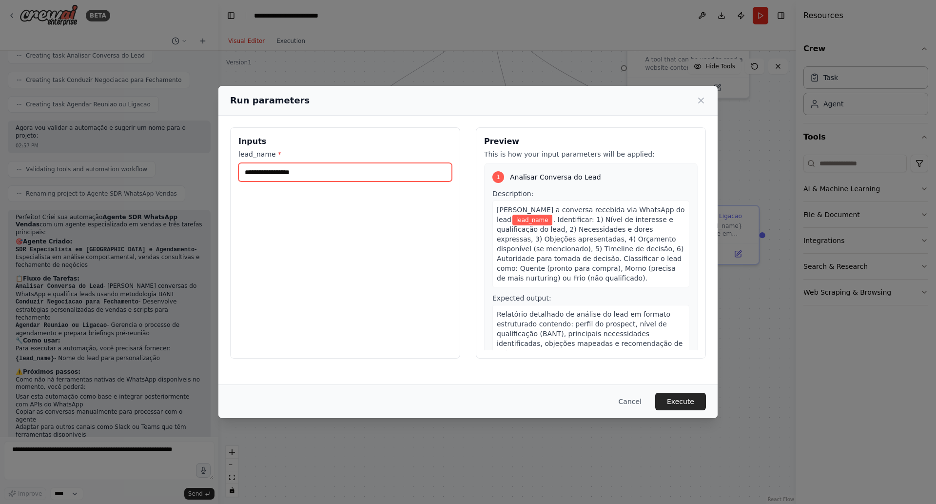
click at [345, 174] on input "lead_name *" at bounding box center [345, 172] width 214 height 19
type input "**********"
click at [680, 406] on button "Execute" at bounding box center [681, 402] width 51 height 18
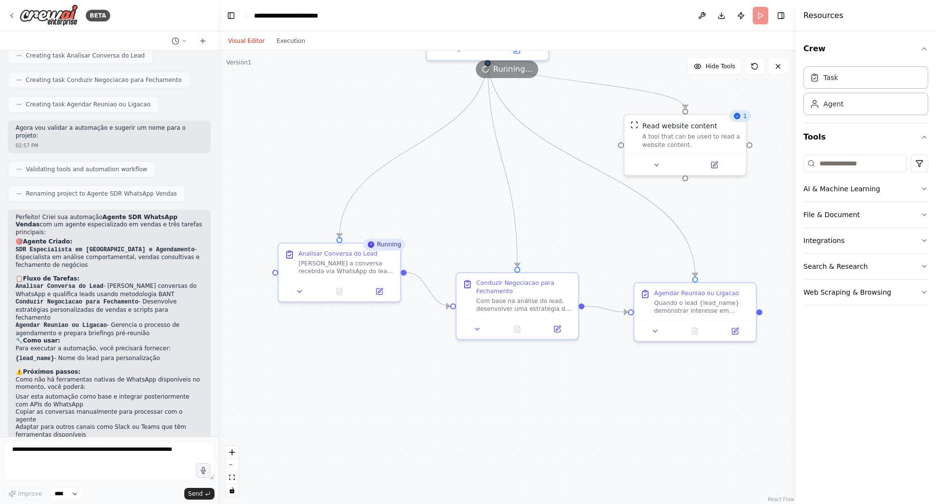
drag, startPoint x: 455, startPoint y: 320, endPoint x: 452, endPoint y: 397, distance: 77.1
click at [452, 397] on div ".deletable-edge-delete-btn { width: 20px; height: 20px; border: 0px solid #ffff…" at bounding box center [507, 277] width 577 height 453
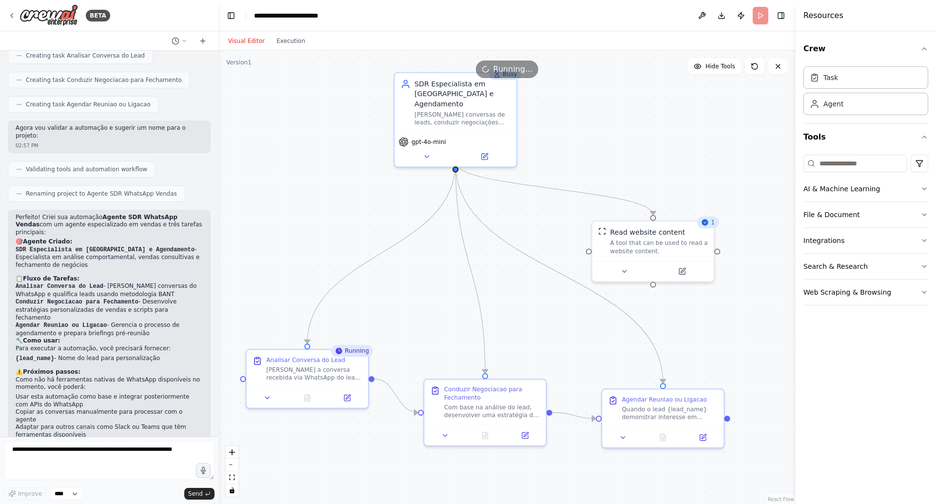
drag, startPoint x: 585, startPoint y: 181, endPoint x: 553, endPoint y: 288, distance: 111.1
click at [553, 288] on div ".deletable-edge-delete-btn { width: 20px; height: 20px; border: 0px solid #ffff…" at bounding box center [507, 277] width 577 height 453
click at [432, 149] on button at bounding box center [427, 155] width 56 height 12
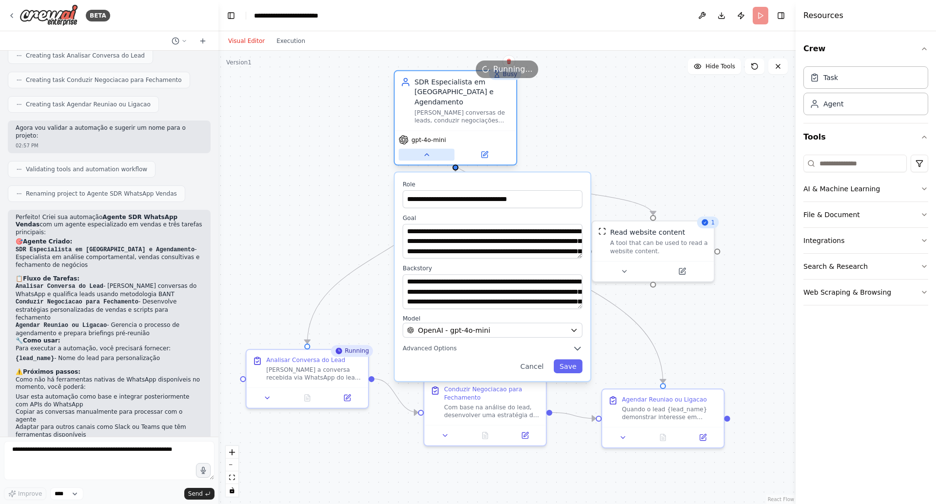
click at [432, 149] on button at bounding box center [427, 155] width 56 height 12
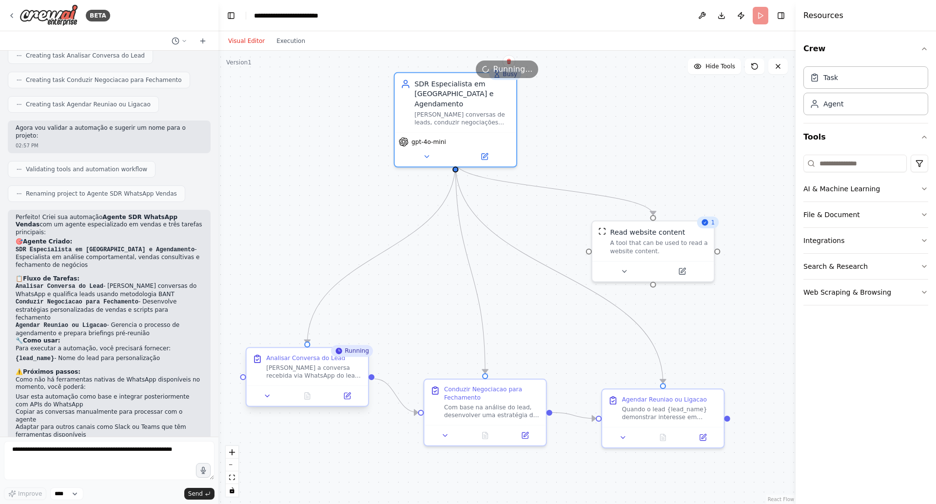
click at [325, 381] on div "Analisar Conversa do Lead Analisar a conversa recebida via WhatsApp do lead {le…" at bounding box center [307, 367] width 121 height 38
click at [268, 393] on icon at bounding box center [267, 396] width 8 height 8
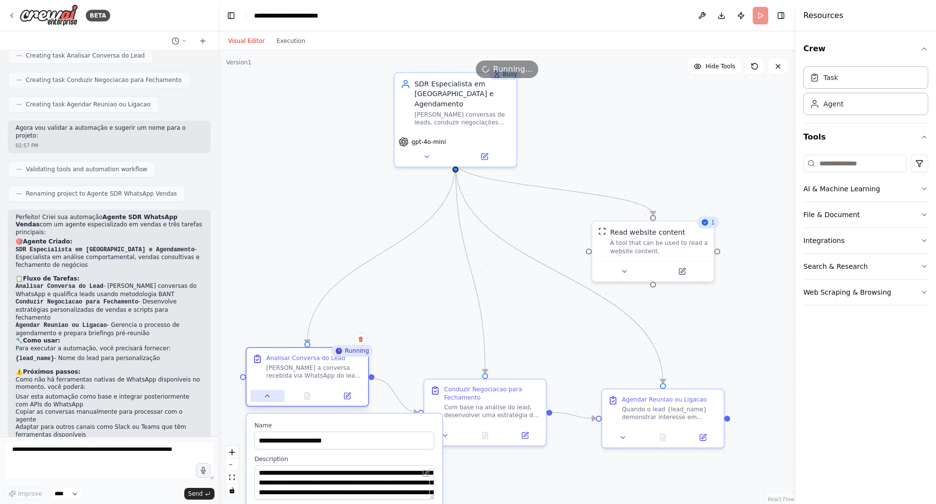
click at [268, 393] on icon at bounding box center [267, 396] width 8 height 8
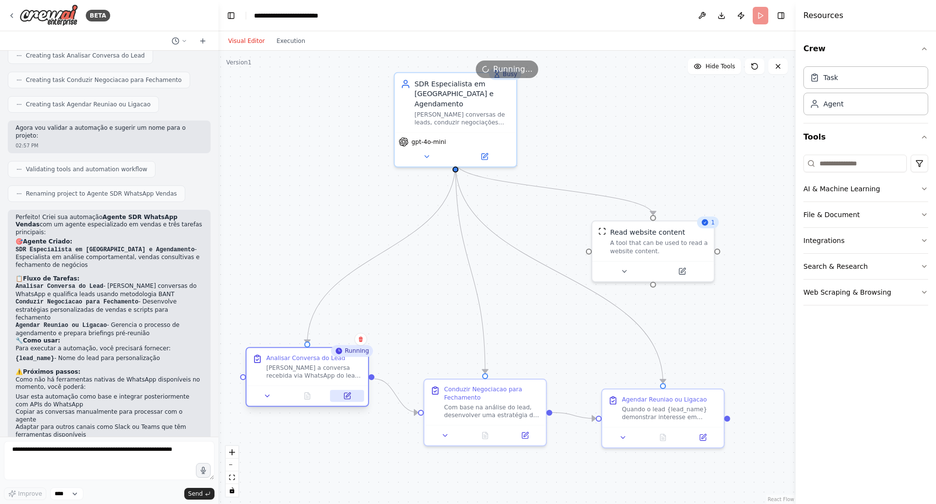
click at [342, 396] on button at bounding box center [347, 396] width 34 height 12
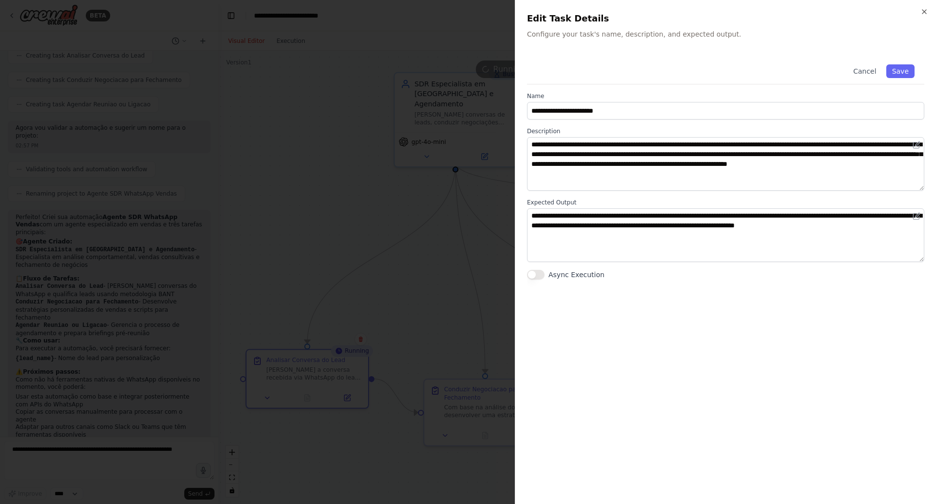
click at [413, 312] on div at bounding box center [468, 252] width 936 height 504
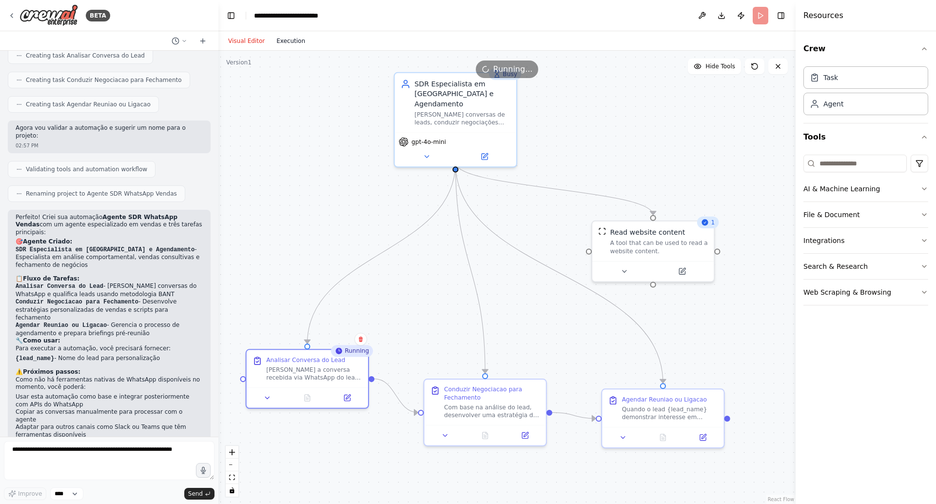
click at [285, 37] on button "Execution" at bounding box center [291, 41] width 40 height 12
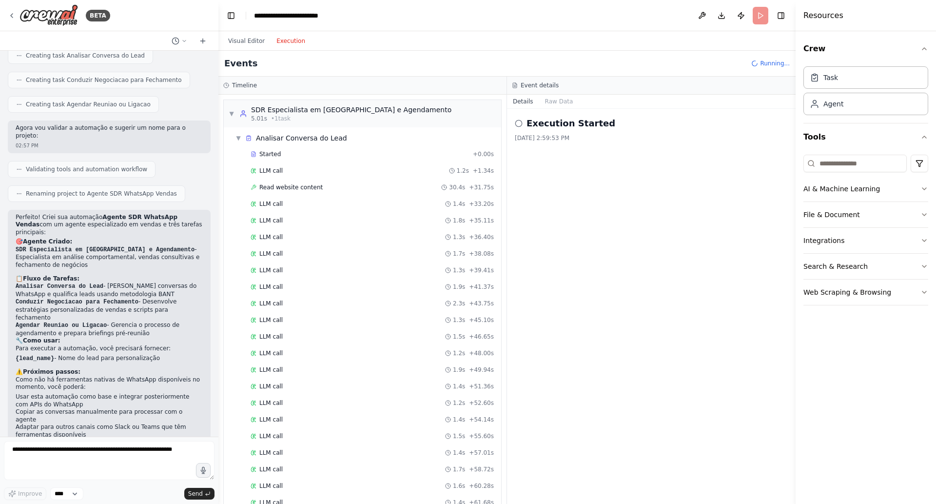
scroll to position [545, 0]
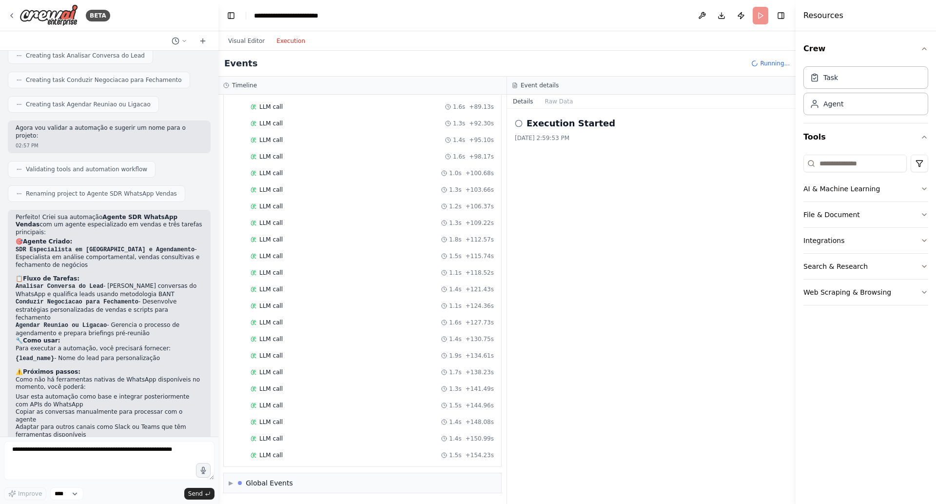
click at [277, 448] on div "LLM call 1.5s + 154.23s" at bounding box center [372, 455] width 250 height 15
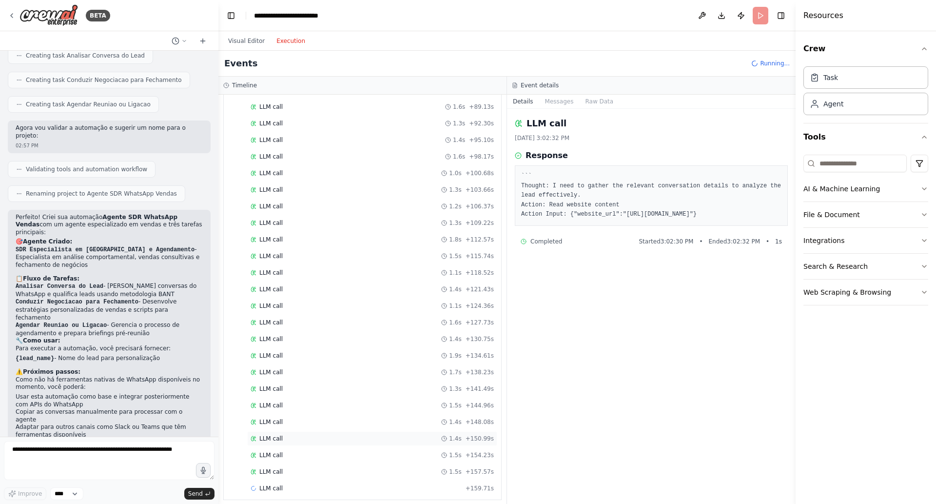
click at [288, 440] on div "LLM call 1.4s + 150.99s" at bounding box center [372, 439] width 243 height 8
click at [294, 449] on div "LLM call 1.5s + 154.23s" at bounding box center [372, 455] width 250 height 15
click at [312, 407] on div "LLM call 1.5s + 144.96s" at bounding box center [372, 405] width 243 height 8
click at [311, 429] on div "LLM call 1.4s + 148.08s" at bounding box center [372, 422] width 250 height 15
click at [346, 329] on div "LLM call 1.6s + 127.73s" at bounding box center [372, 322] width 250 height 15
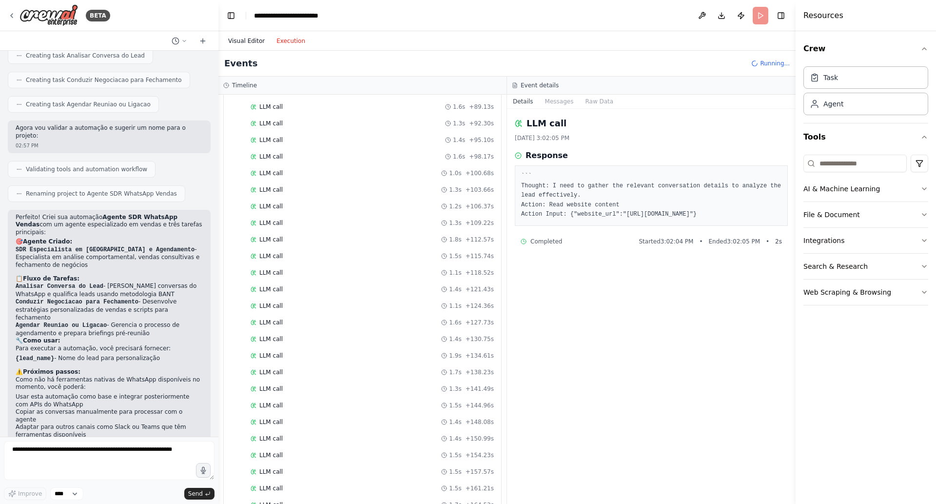
click at [238, 42] on button "Visual Editor" at bounding box center [246, 41] width 48 height 12
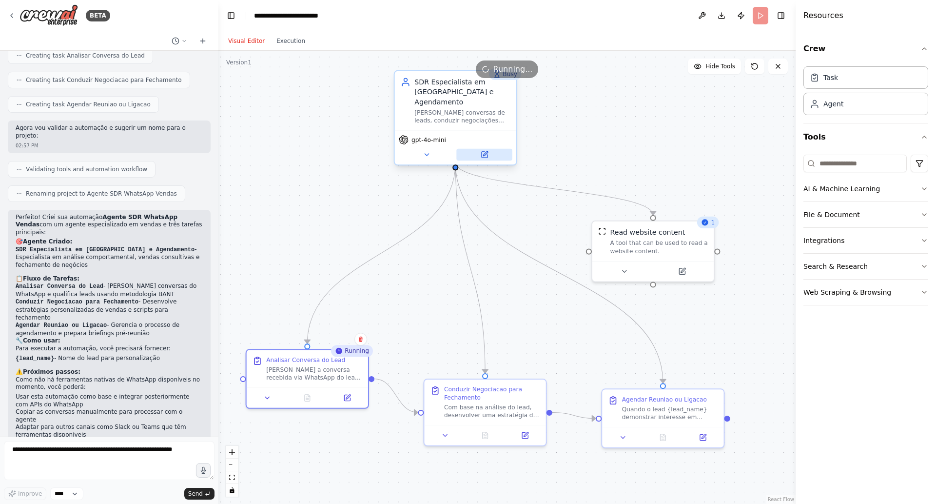
click at [488, 151] on icon at bounding box center [484, 155] width 8 height 8
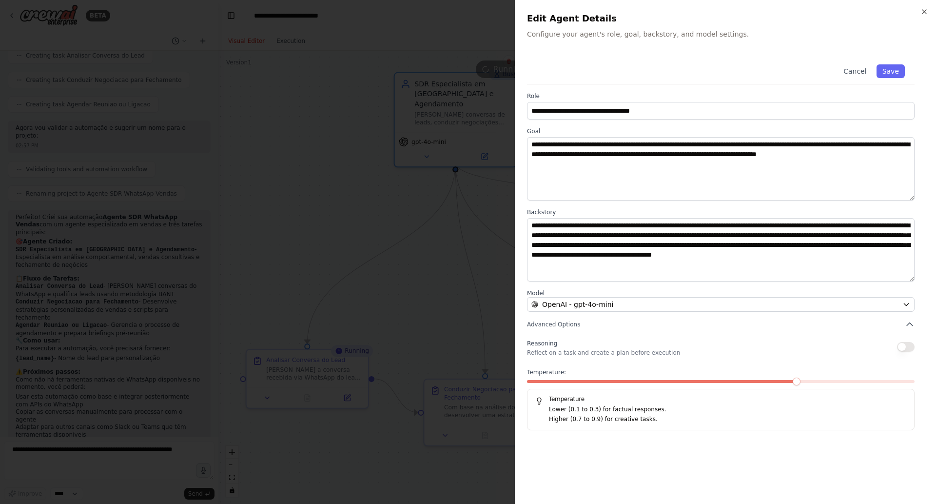
click at [384, 157] on div at bounding box center [468, 252] width 936 height 504
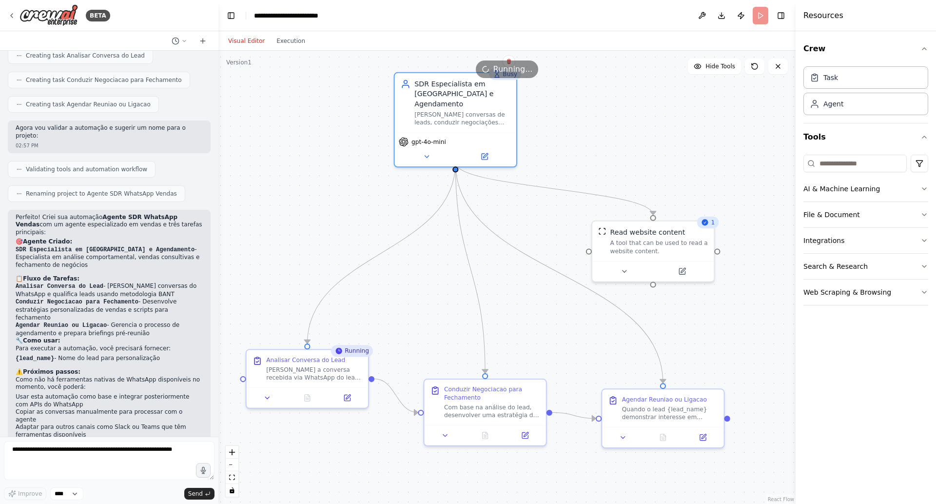
click at [350, 355] on div "Running" at bounding box center [352, 351] width 42 height 12
click at [706, 14] on button at bounding box center [703, 16] width 16 height 18
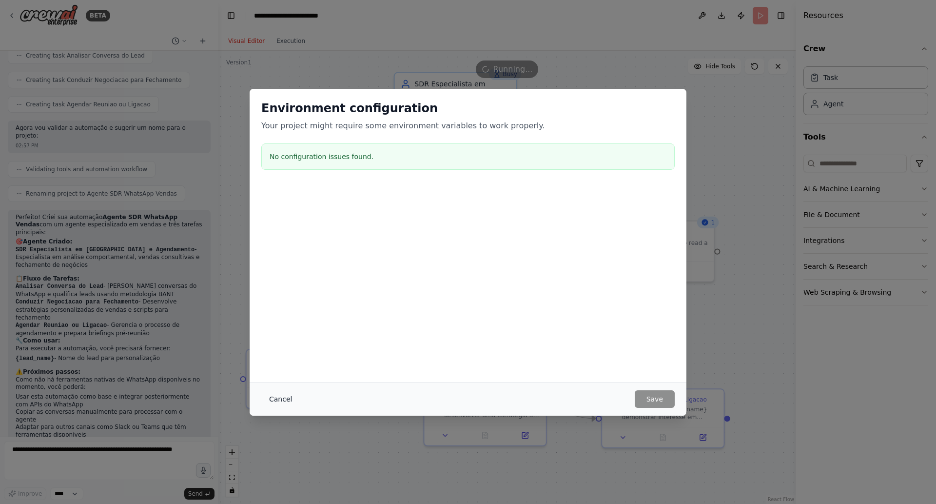
click at [280, 395] on button "Cancel" at bounding box center [280, 399] width 39 height 18
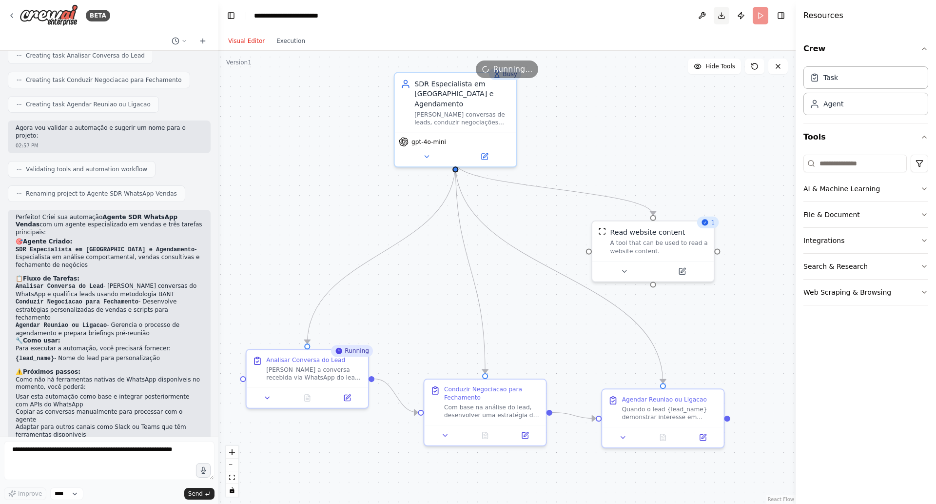
click at [719, 17] on button "Download" at bounding box center [722, 16] width 16 height 18
click at [722, 71] on button "Hide Tools" at bounding box center [714, 67] width 53 height 16
click at [722, 71] on button "Show Tools" at bounding box center [714, 67] width 56 height 16
click at [631, 266] on button at bounding box center [624, 269] width 56 height 12
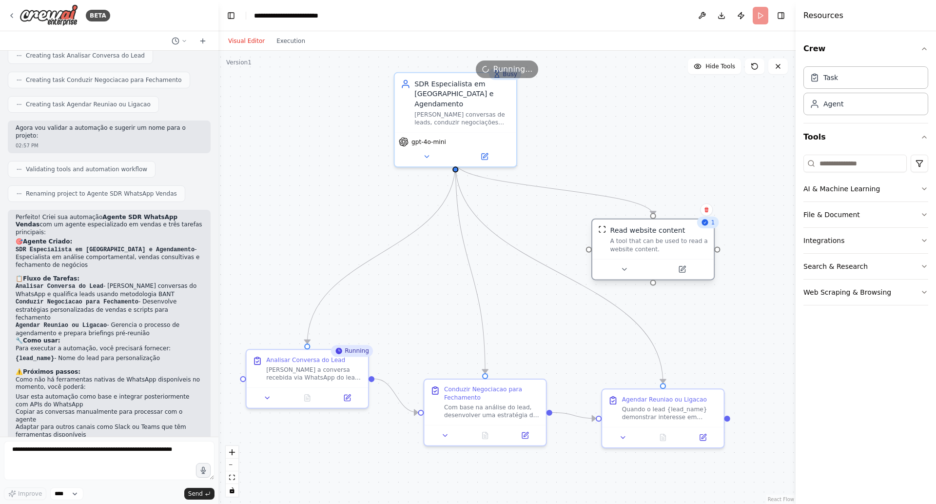
click at [682, 277] on div at bounding box center [653, 269] width 121 height 20
click at [682, 276] on div at bounding box center [653, 269] width 121 height 20
click at [681, 273] on icon at bounding box center [682, 269] width 8 height 8
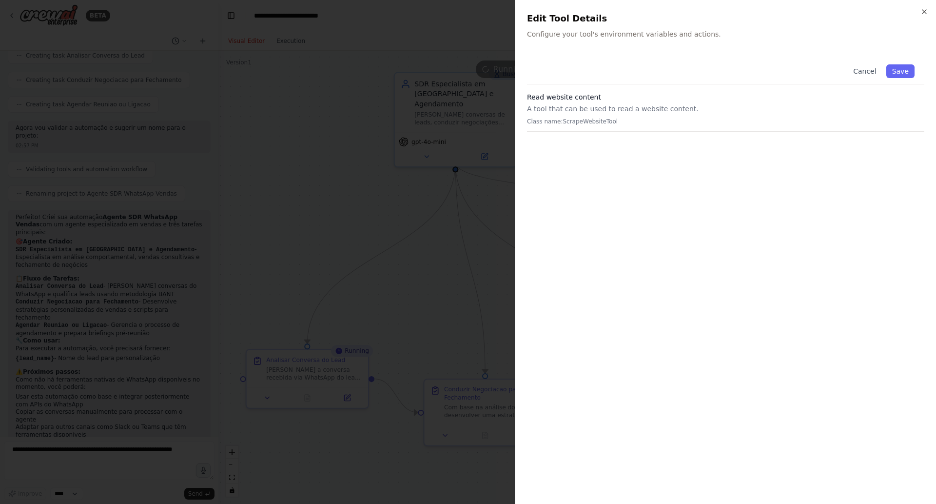
click at [610, 104] on p "A tool that can be used to read a website content." at bounding box center [725, 109] width 397 height 10
click at [563, 119] on p "Class name: ScrapeWebsiteTool" at bounding box center [725, 122] width 397 height 8
click at [437, 212] on div at bounding box center [468, 252] width 936 height 504
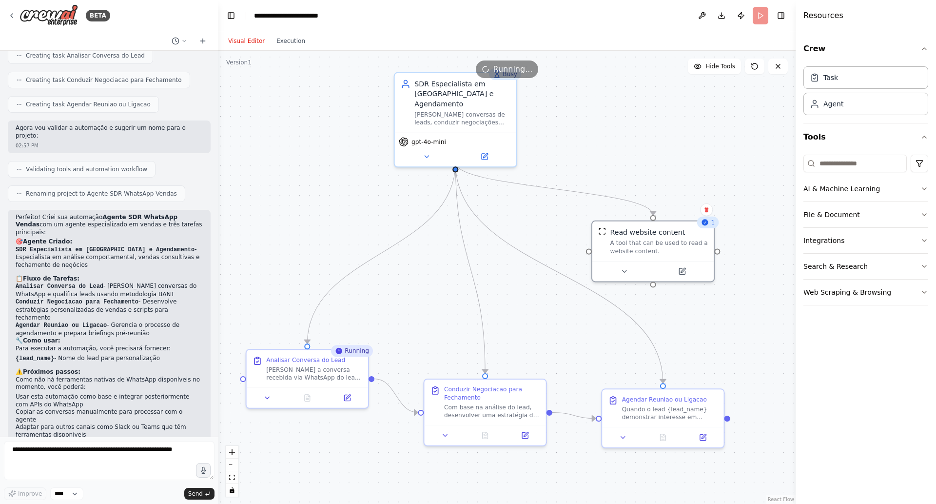
click at [513, 64] on span "Running..." at bounding box center [514, 69] width 40 height 12
click at [492, 149] on button at bounding box center [485, 155] width 56 height 12
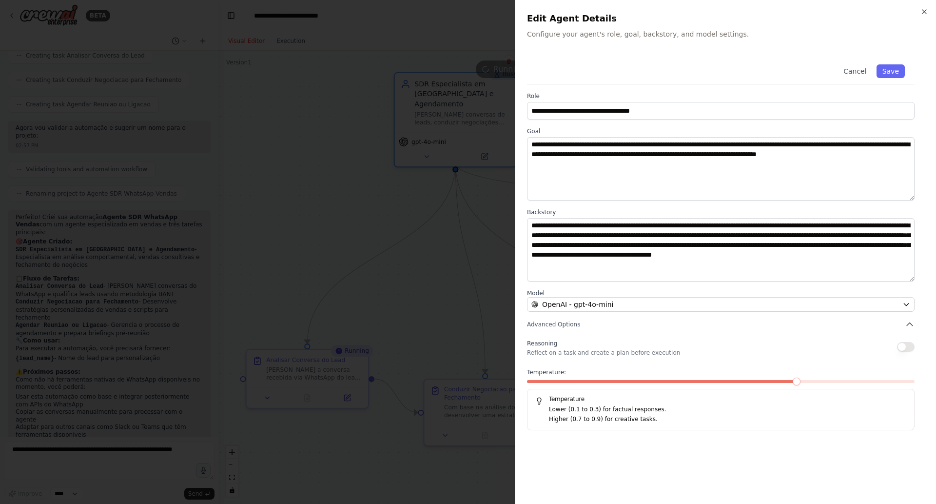
click at [776, 383] on div at bounding box center [721, 383] width 388 height 7
click at [779, 382] on span at bounding box center [663, 381] width 272 height 3
click at [786, 381] on span at bounding box center [663, 381] width 272 height 3
click at [784, 381] on span at bounding box center [663, 381] width 272 height 3
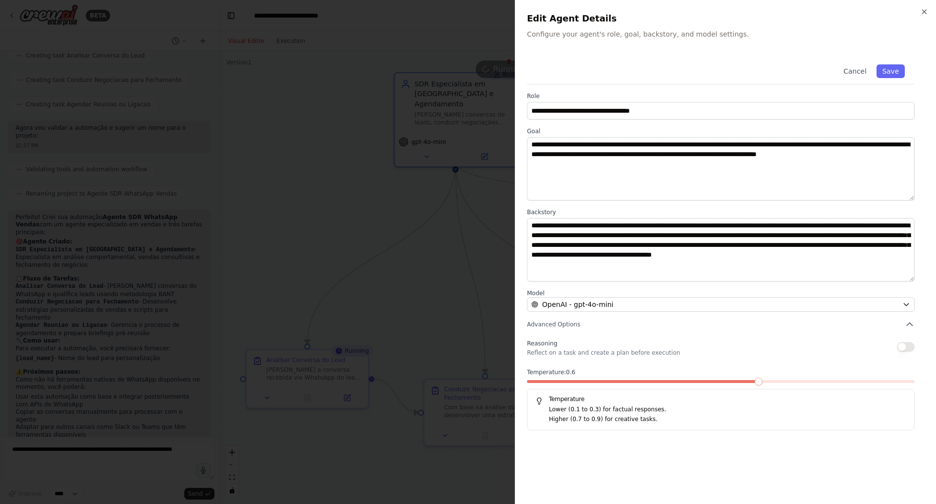
click at [760, 380] on span at bounding box center [643, 381] width 233 height 3
click at [897, 68] on button "Save" at bounding box center [891, 71] width 28 height 14
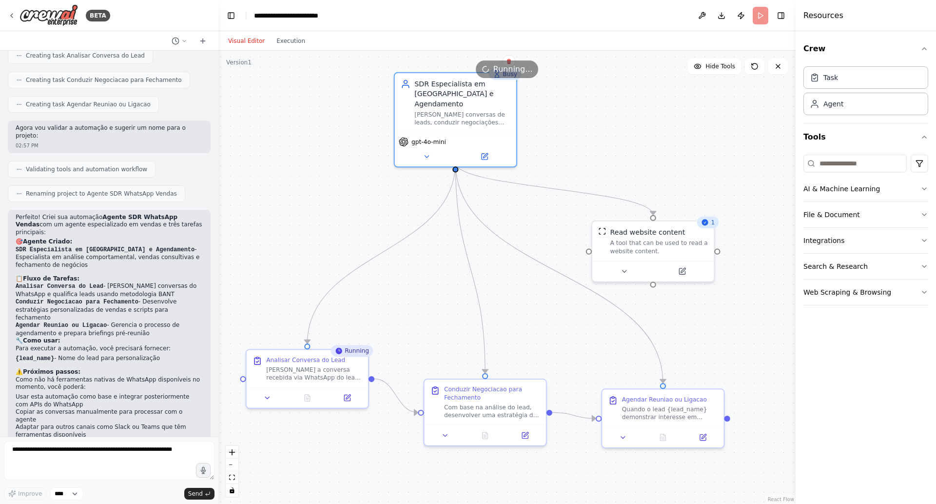
click at [760, 13] on header "**********" at bounding box center [507, 15] width 577 height 31
click at [919, 293] on button "Web Scraping & Browsing" at bounding box center [866, 291] width 125 height 25
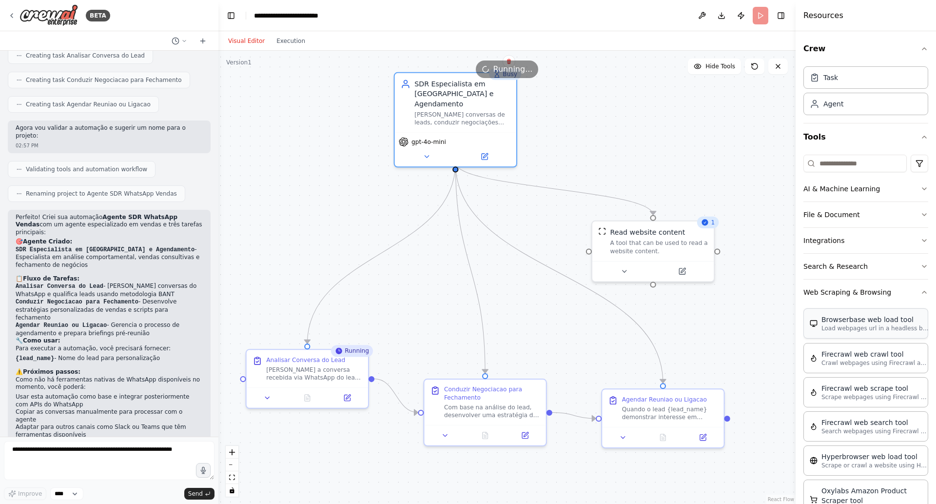
click at [874, 324] on p "Load webpages url in a headless browser using Browserbase and return the conten…" at bounding box center [875, 328] width 107 height 8
click at [922, 292] on div "Crew Task Agent Tools AI & Machine Learning File & Document Integrations Search…" at bounding box center [866, 267] width 140 height 473
click at [921, 292] on icon "button" at bounding box center [925, 292] width 8 height 8
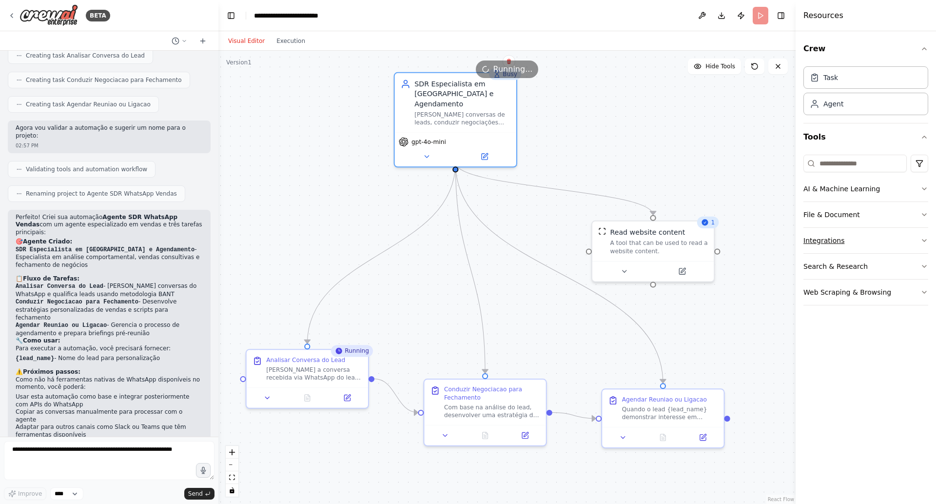
click at [910, 240] on button "Integrations" at bounding box center [866, 240] width 125 height 25
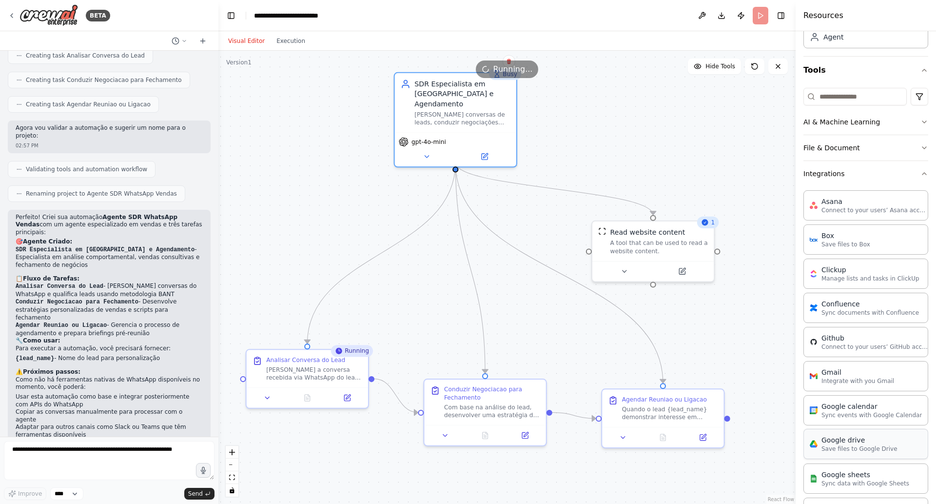
scroll to position [55, 0]
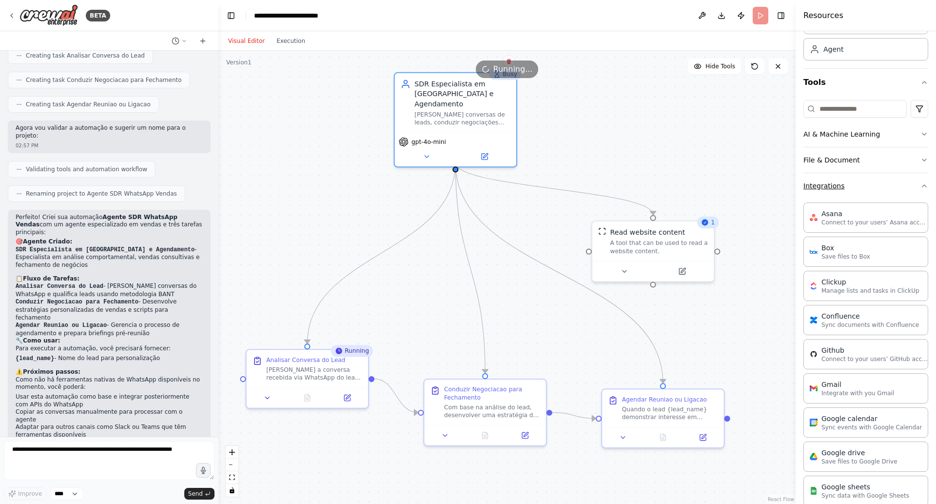
click at [920, 191] on button "Integrations" at bounding box center [866, 185] width 125 height 25
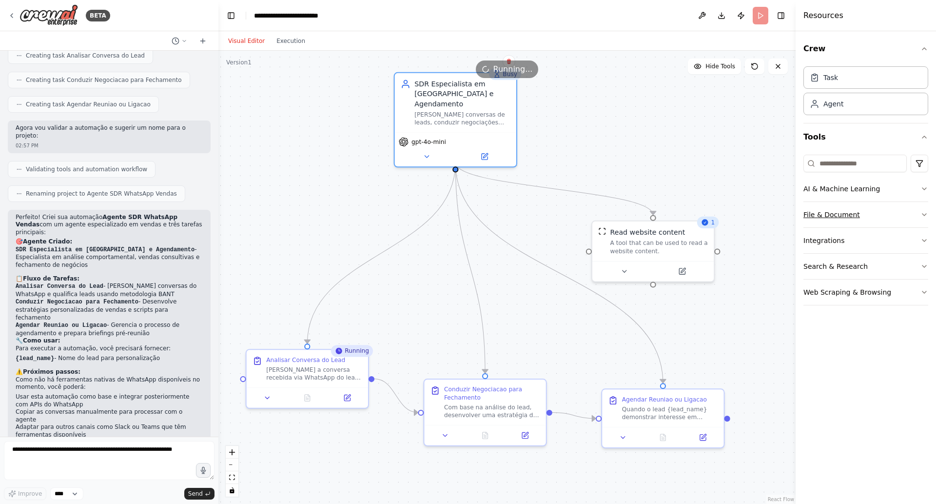
click at [917, 213] on button "File & Document" at bounding box center [866, 214] width 125 height 25
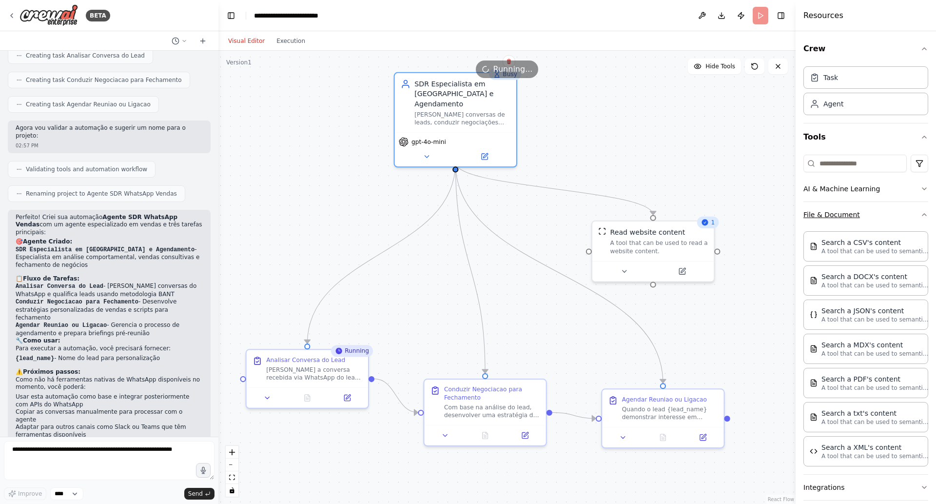
click at [921, 213] on icon "button" at bounding box center [925, 215] width 8 height 8
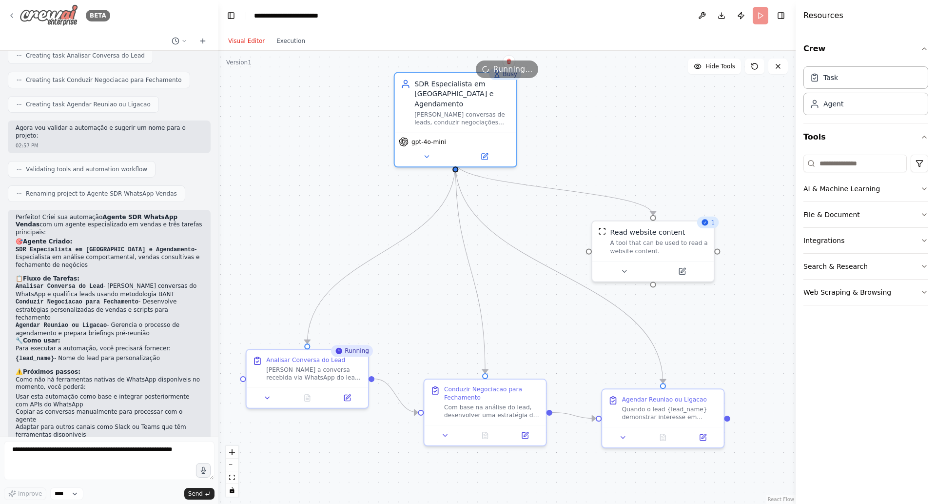
click at [12, 15] on icon at bounding box center [12, 16] width 8 height 8
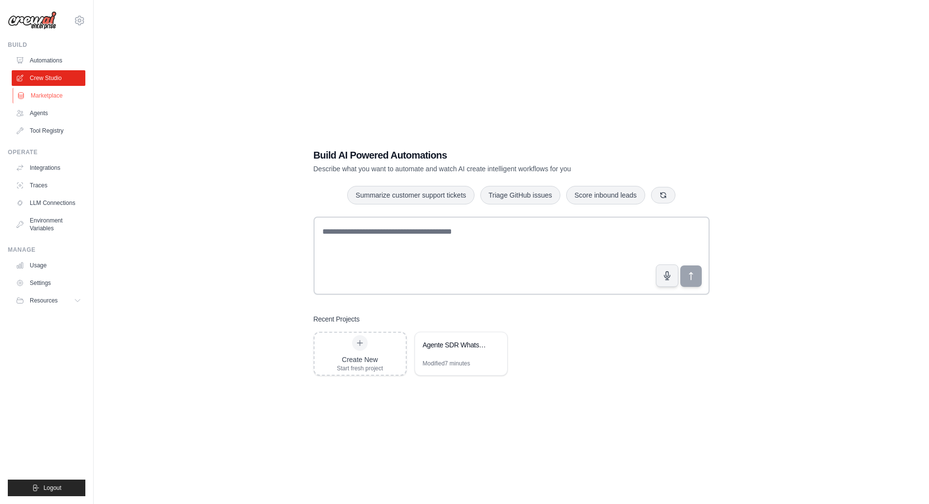
click at [46, 100] on link "Marketplace" at bounding box center [50, 96] width 74 height 16
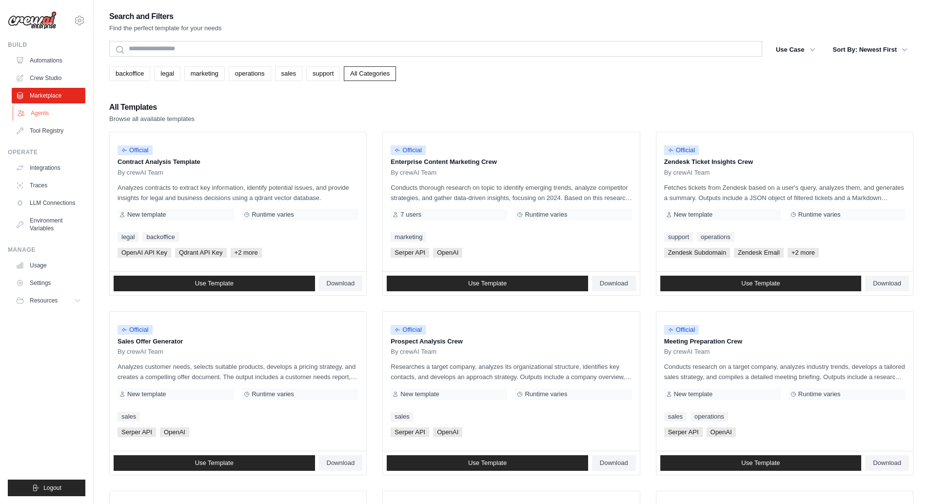
click at [40, 115] on link "Agents" at bounding box center [50, 113] width 74 height 16
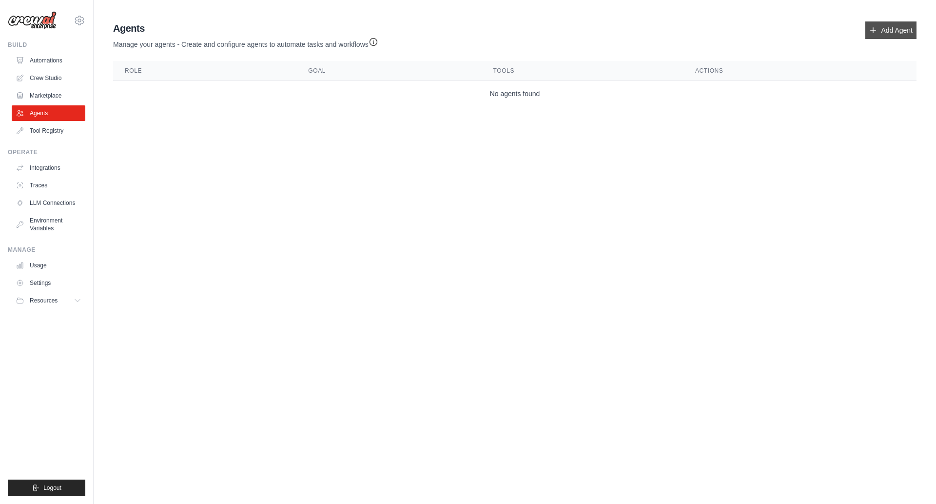
click at [902, 31] on link "Add Agent" at bounding box center [891, 30] width 51 height 18
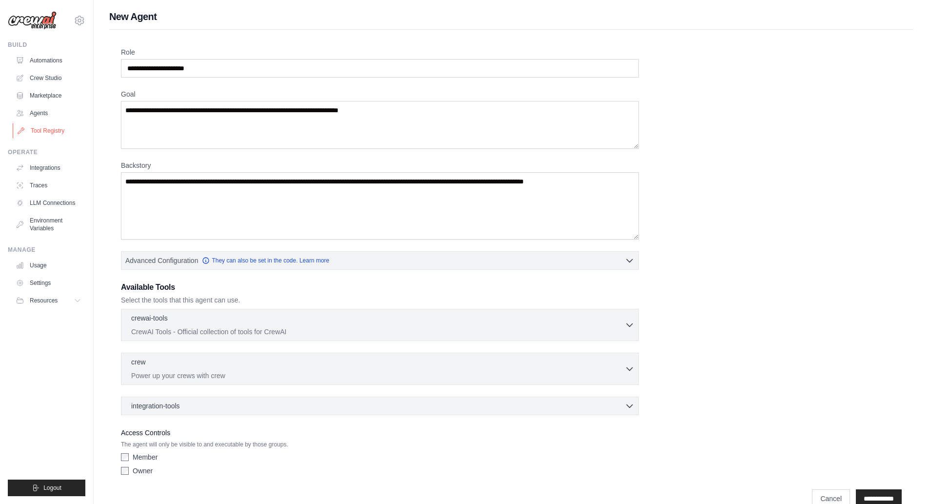
click at [57, 132] on link "Tool Registry" at bounding box center [50, 131] width 74 height 16
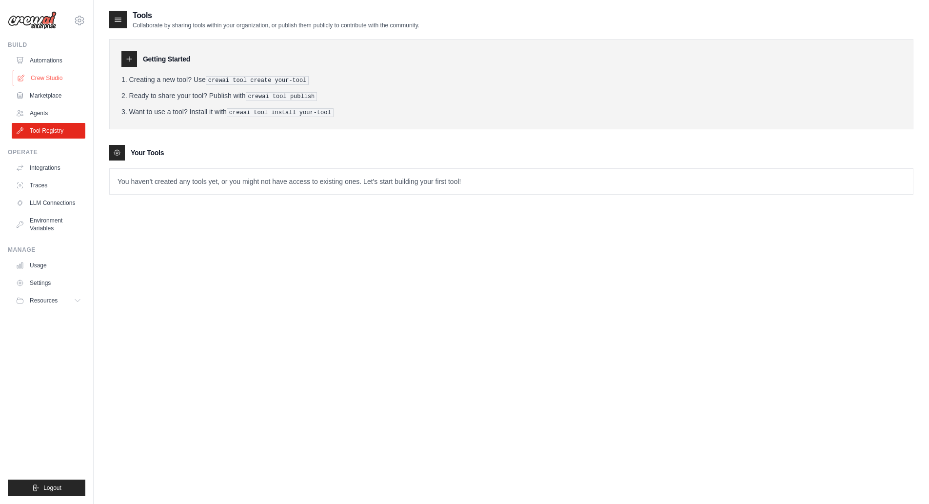
click at [40, 75] on link "Crew Studio" at bounding box center [50, 78] width 74 height 16
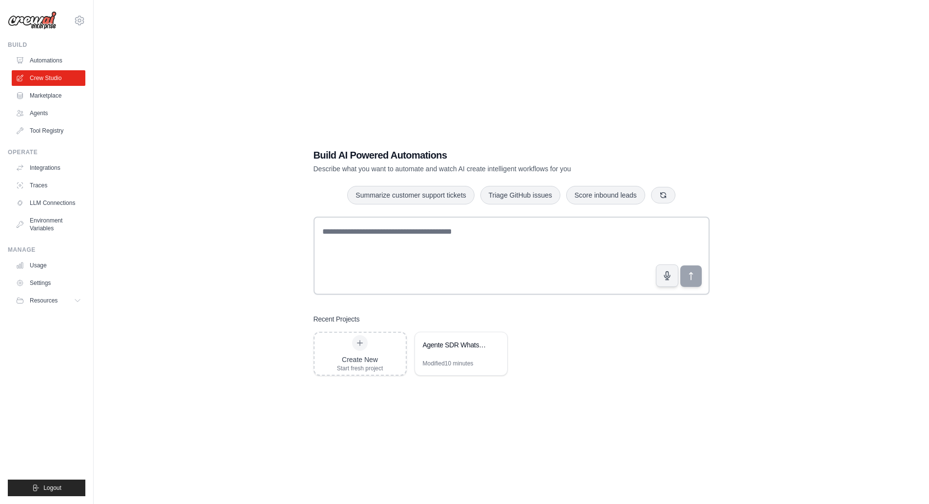
click at [46, 262] on link "Usage" at bounding box center [49, 266] width 74 height 16
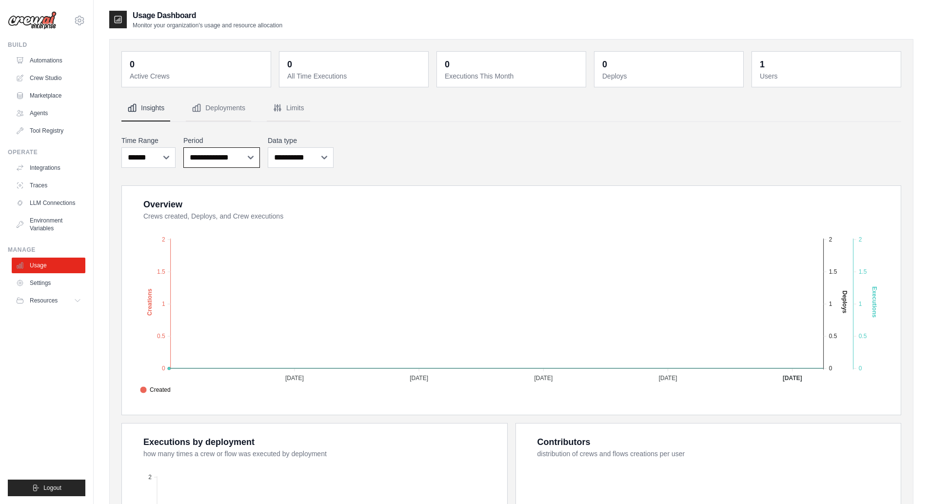
click at [238, 159] on select "**********" at bounding box center [221, 157] width 77 height 20
select select "***"
click at [121, 147] on select "***** ****** *******" at bounding box center [148, 157] width 54 height 20
click at [391, 149] on div "**********" at bounding box center [511, 152] width 780 height 36
click at [228, 97] on button "Deployments" at bounding box center [218, 108] width 65 height 26
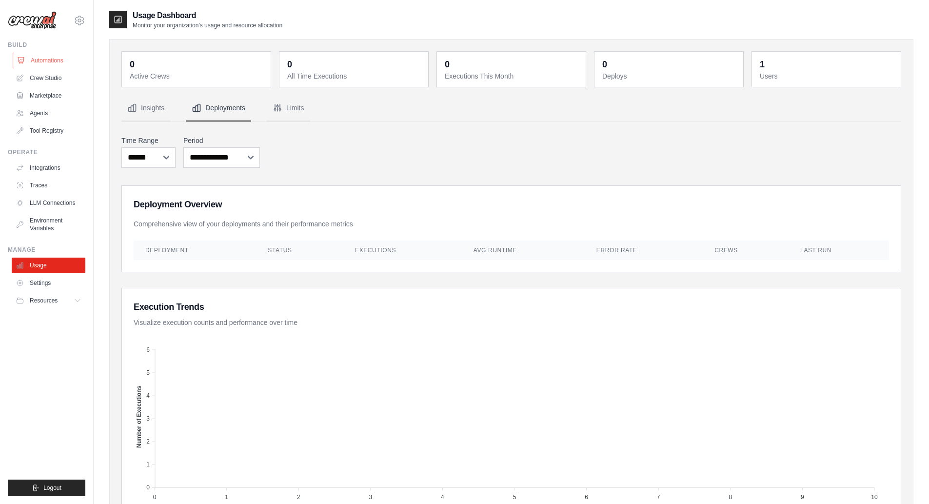
click at [57, 62] on link "Automations" at bounding box center [50, 61] width 74 height 16
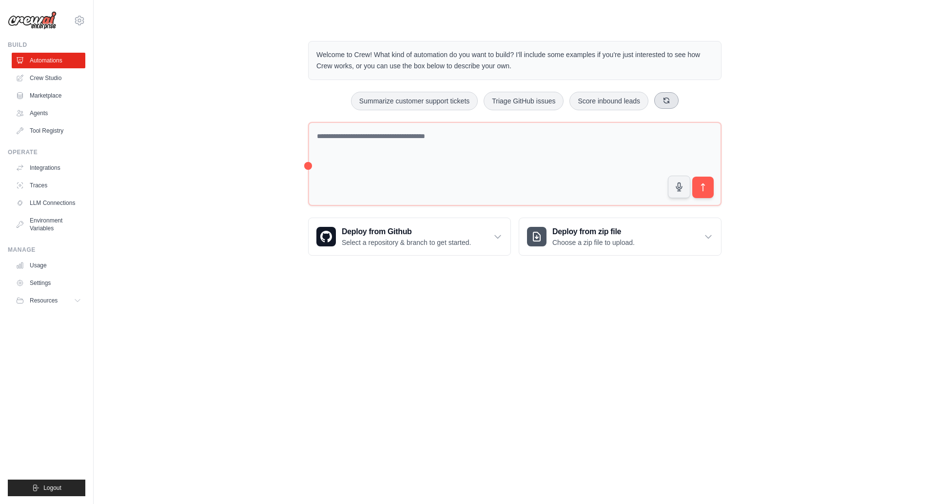
click at [667, 97] on icon at bounding box center [667, 101] width 8 height 8
click at [667, 97] on button at bounding box center [678, 100] width 24 height 17
click at [239, 133] on div "Welcome to Crew! What kind of automation do you want to build? I'll include som…" at bounding box center [515, 148] width 812 height 246
click at [61, 80] on link "Crew Studio" at bounding box center [50, 78] width 74 height 16
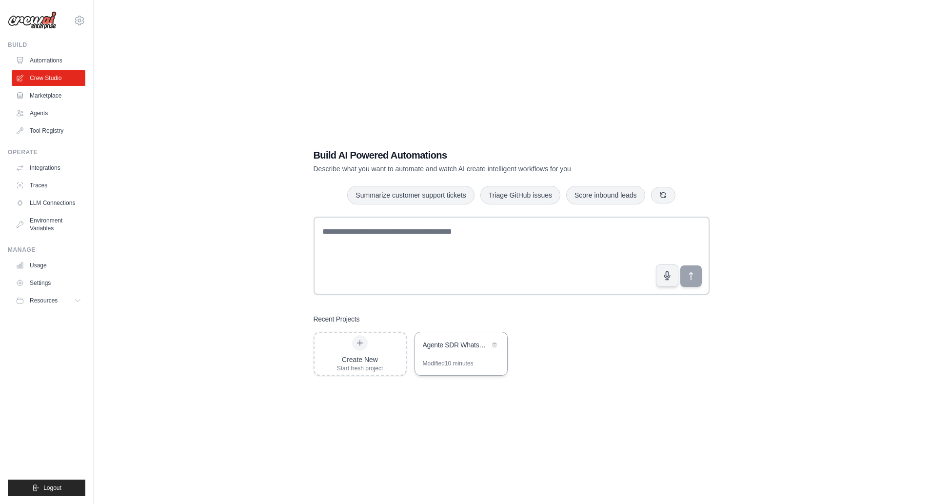
click at [464, 354] on div "Agente SDR WhatsApp Vendas" at bounding box center [461, 345] width 92 height 27
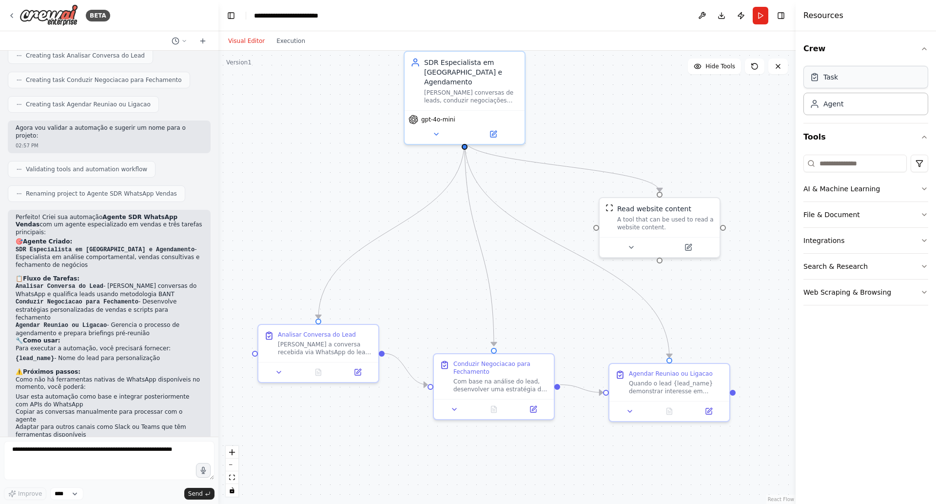
click at [845, 68] on div "Task" at bounding box center [866, 77] width 125 height 22
click at [894, 289] on button "Web Scraping & Browsing" at bounding box center [866, 291] width 125 height 25
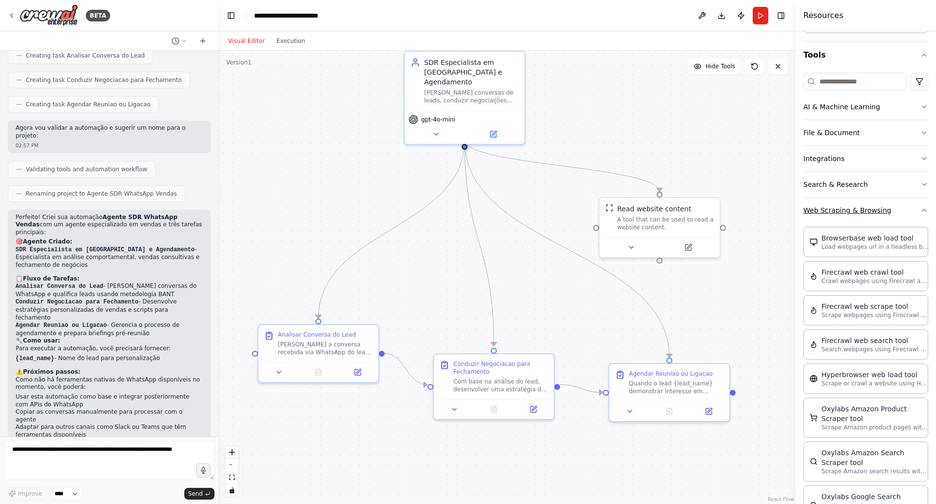
scroll to position [85, 0]
click at [336, 343] on div "[PERSON_NAME] a conversa recebida via WhatsApp do lead {lead_name}. Identificar…" at bounding box center [325, 346] width 95 height 16
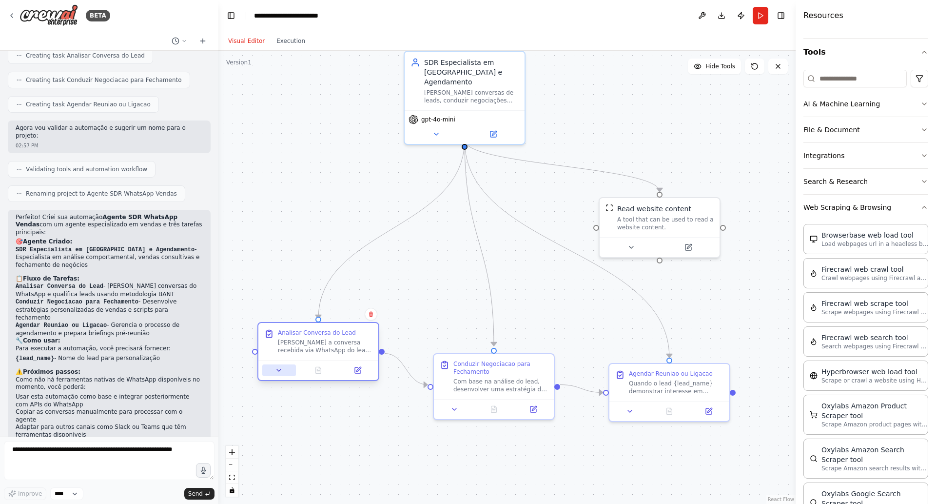
click at [278, 369] on icon at bounding box center [279, 370] width 8 height 8
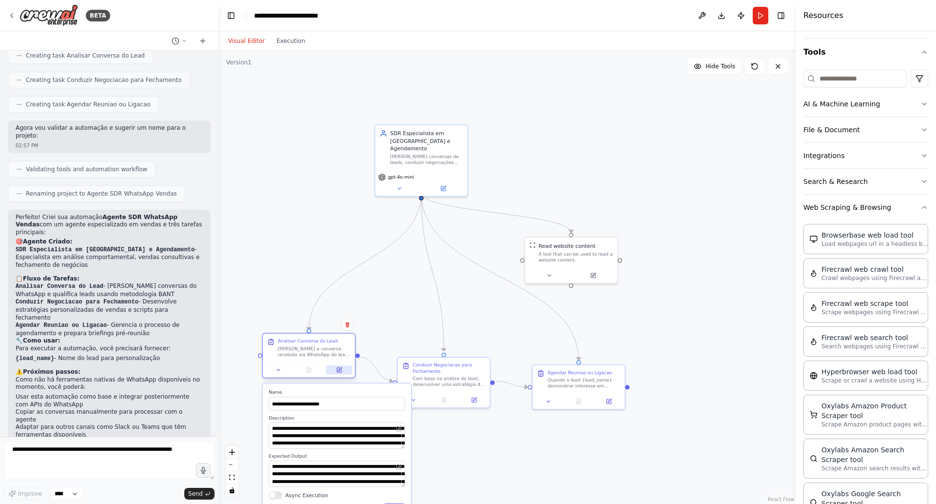
click at [333, 372] on button at bounding box center [339, 369] width 26 height 9
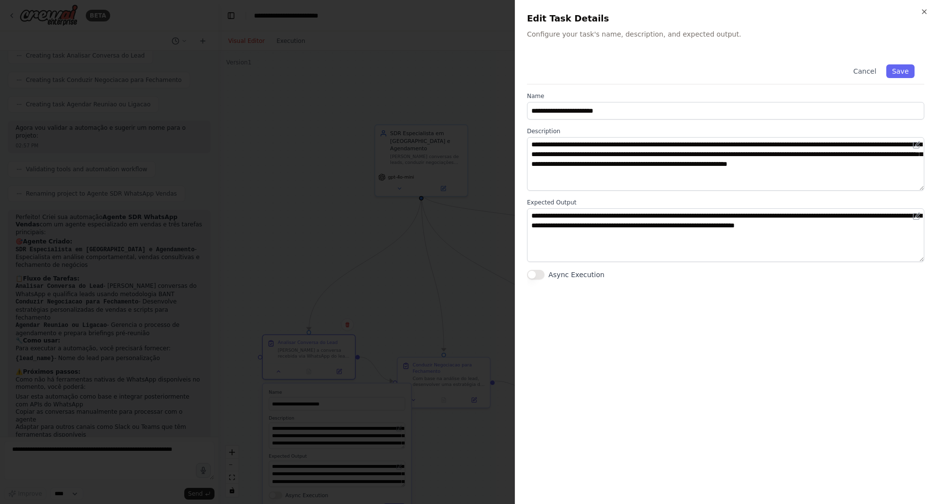
click at [485, 195] on div at bounding box center [468, 252] width 936 height 504
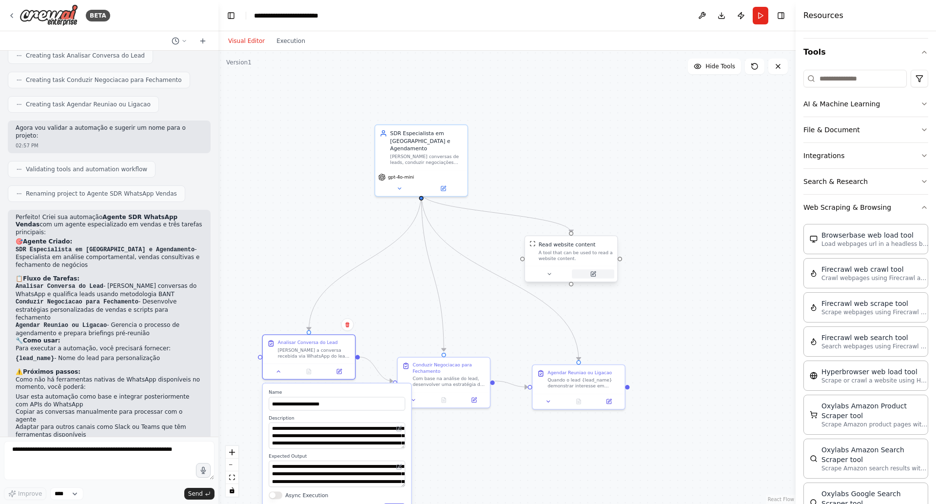
click at [593, 273] on icon at bounding box center [593, 274] width 4 height 4
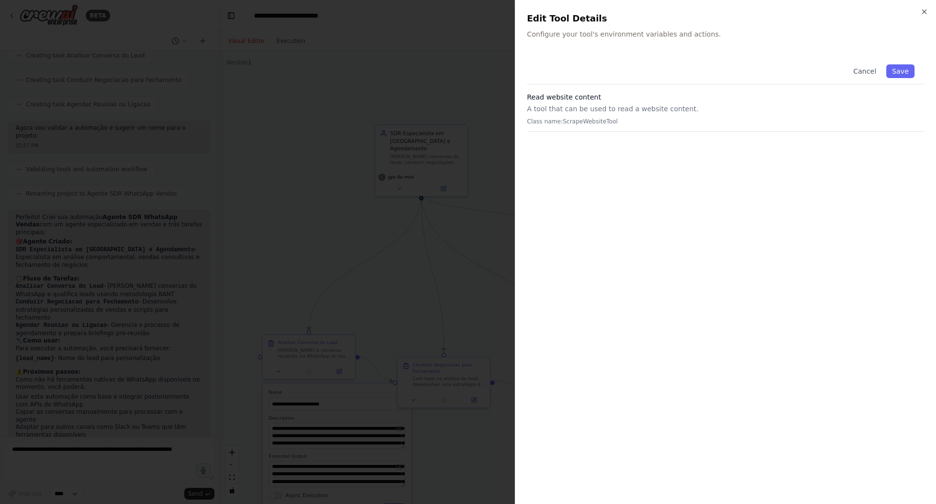
click at [482, 240] on div at bounding box center [468, 252] width 936 height 504
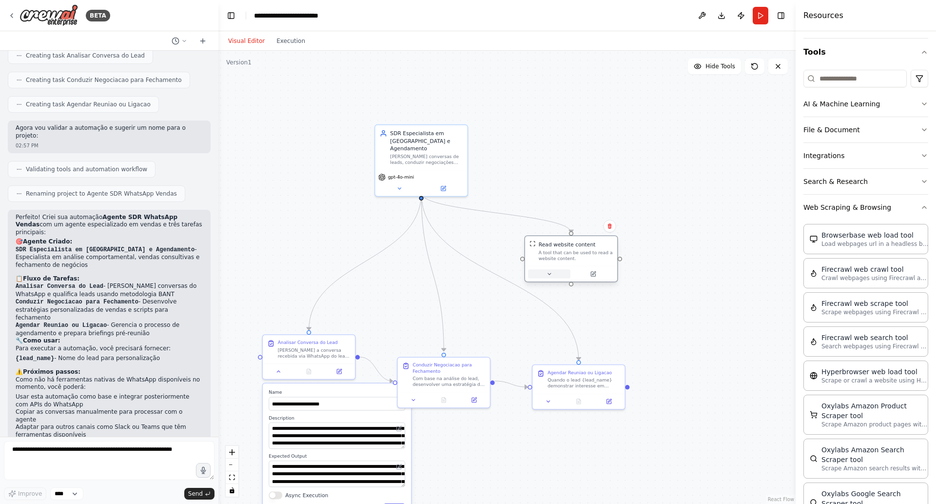
click at [548, 274] on icon at bounding box center [549, 274] width 6 height 6
click at [554, 270] on button at bounding box center [549, 273] width 42 height 9
click at [610, 226] on icon at bounding box center [610, 225] width 4 height 5
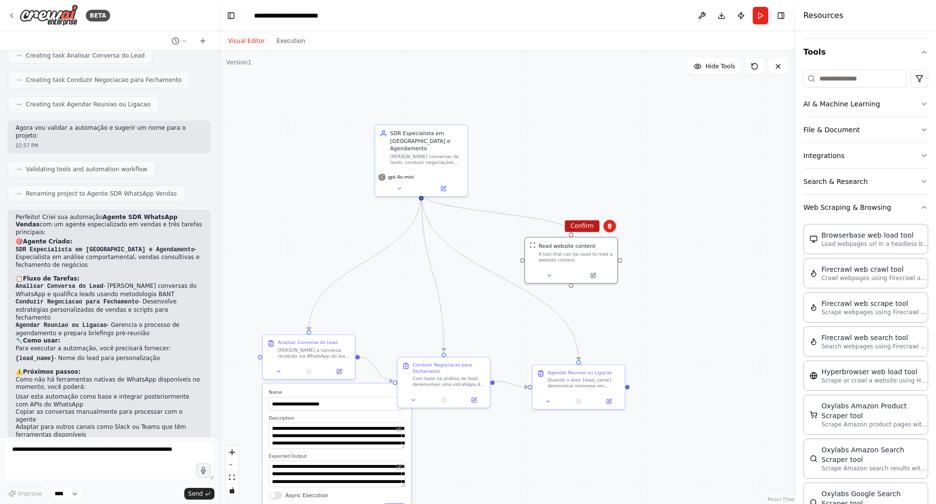
click at [590, 227] on button "Confirm" at bounding box center [582, 226] width 35 height 12
click at [283, 371] on button at bounding box center [279, 369] width 26 height 9
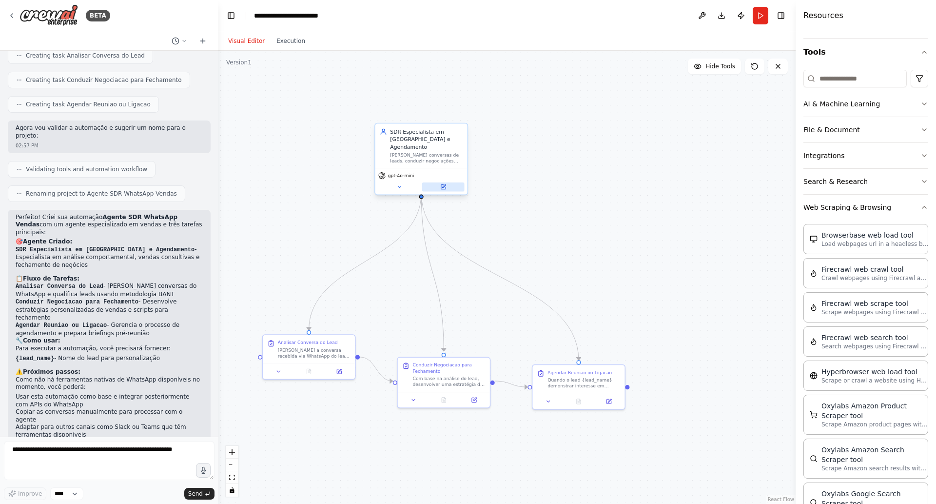
click at [447, 182] on button at bounding box center [443, 186] width 42 height 9
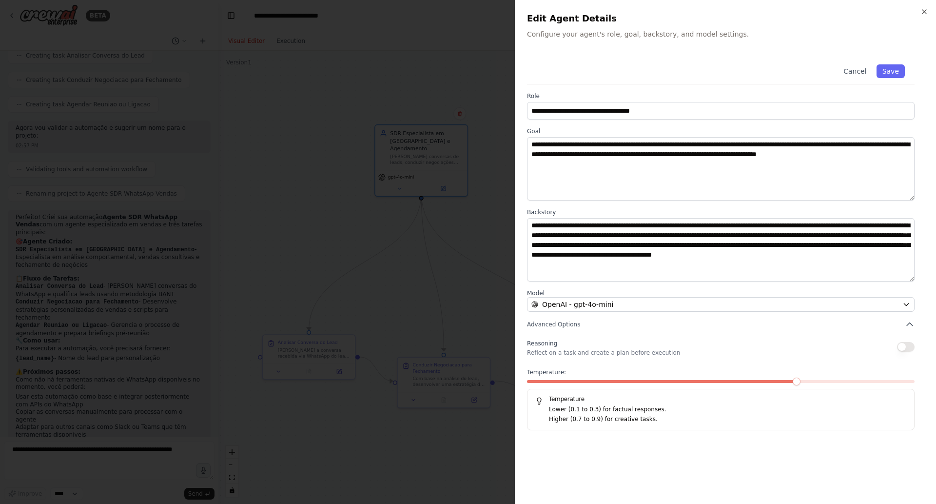
click at [908, 347] on button "button" at bounding box center [906, 347] width 18 height 10
click at [903, 71] on button "Save" at bounding box center [891, 71] width 28 height 14
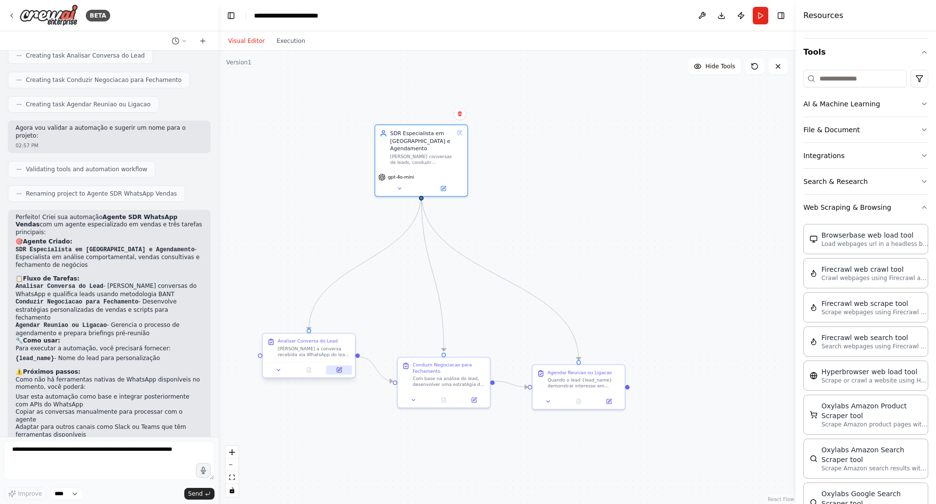
click at [339, 373] on button at bounding box center [339, 369] width 26 height 9
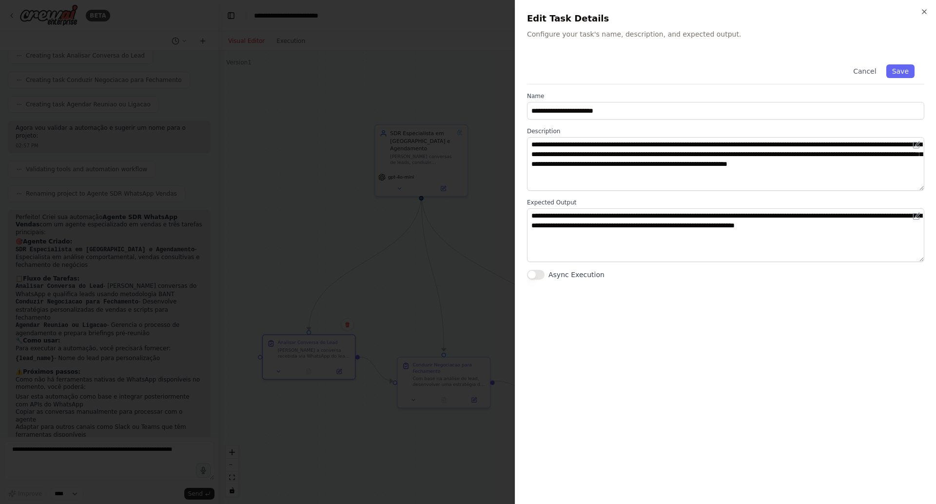
click at [372, 304] on div at bounding box center [468, 252] width 936 height 504
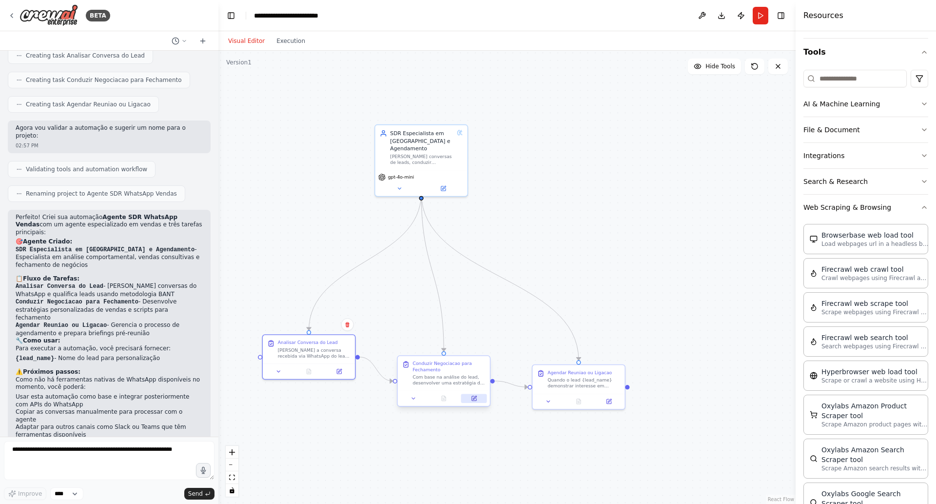
click at [474, 399] on icon at bounding box center [474, 397] width 3 height 3
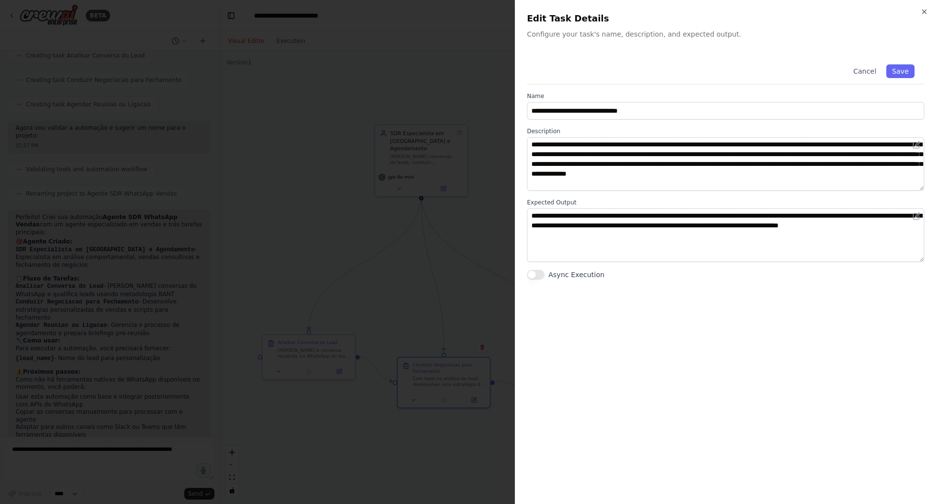
click at [447, 270] on div at bounding box center [468, 252] width 936 height 504
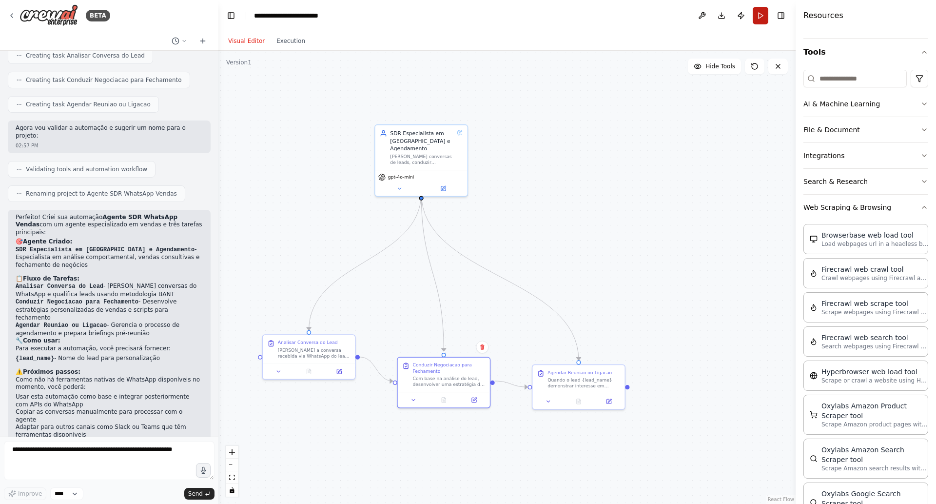
click at [761, 15] on button "Run" at bounding box center [761, 16] width 16 height 18
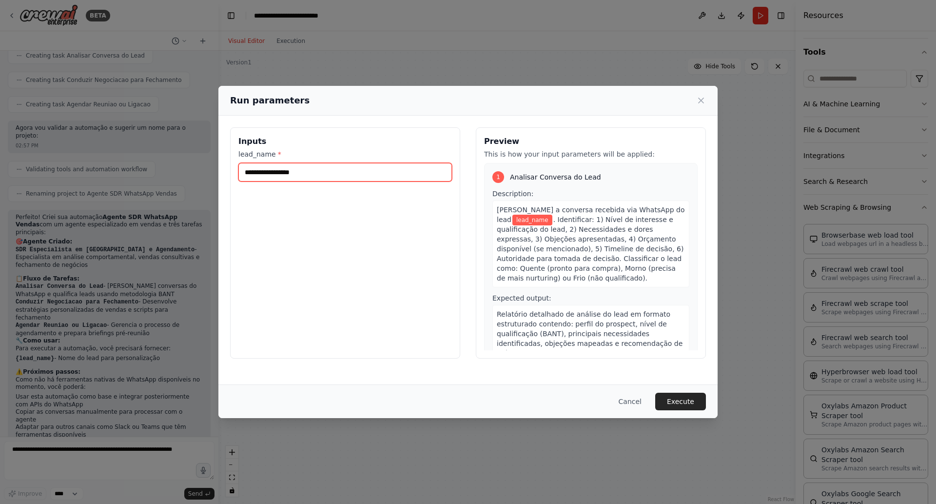
click at [427, 178] on input "lead_name *" at bounding box center [345, 172] width 214 height 19
type input "**********"
click at [679, 403] on button "Execute" at bounding box center [681, 402] width 51 height 18
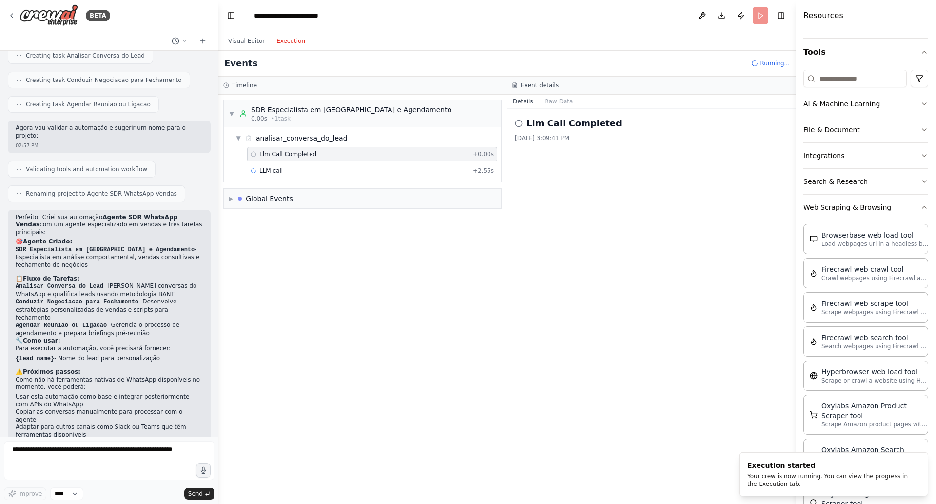
click at [282, 38] on button "Execution" at bounding box center [291, 41] width 40 height 12
click at [282, 197] on div "▼ analisar_conversa_do_lead Llm Call Completed + 0.00s LLM call 966ms + 3.52s L…" at bounding box center [363, 162] width 278 height 71
click at [283, 216] on div "Global Events" at bounding box center [269, 215] width 47 height 10
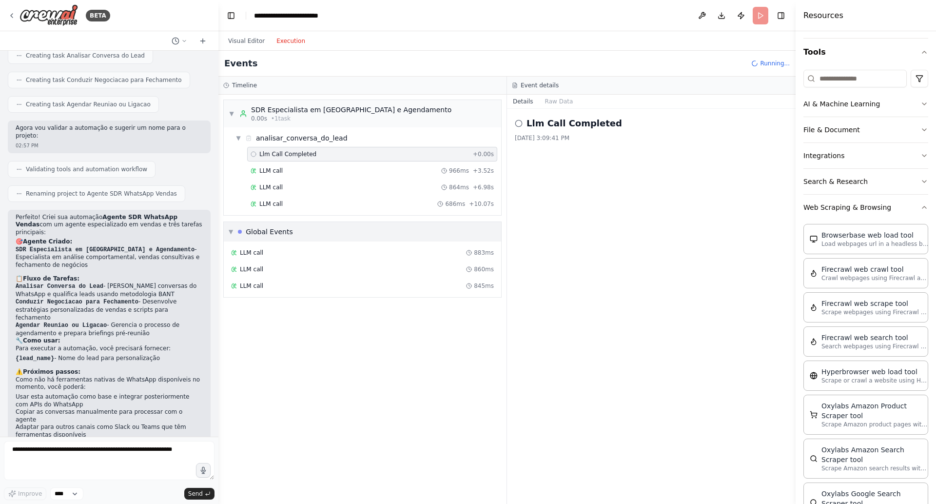
click at [288, 229] on div "Global Events" at bounding box center [269, 232] width 47 height 10
click at [292, 204] on div "LLM call 686ms + 10.07s" at bounding box center [372, 204] width 243 height 8
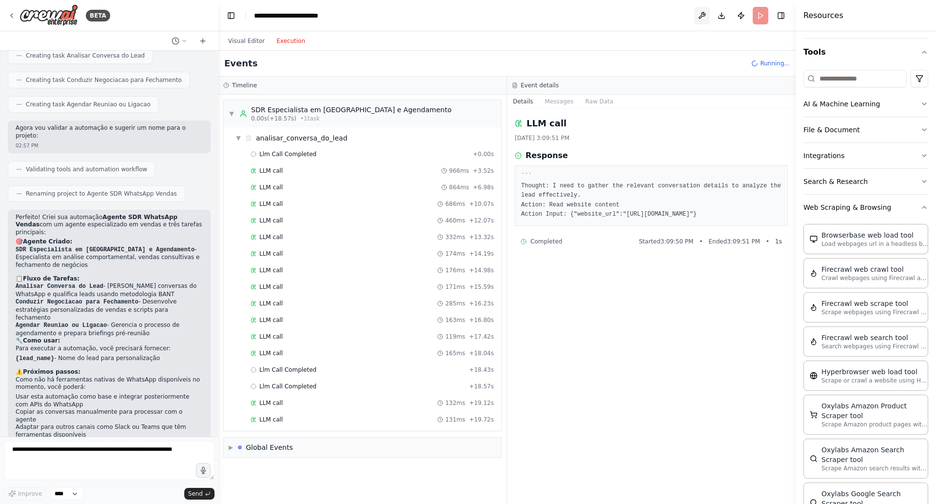
click at [699, 19] on button at bounding box center [703, 16] width 16 height 18
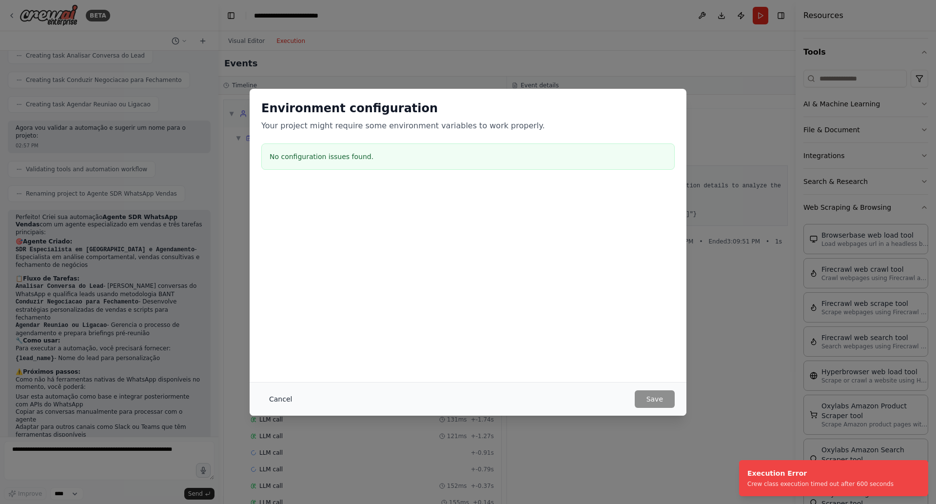
click at [290, 402] on button "Cancel" at bounding box center [280, 399] width 39 height 18
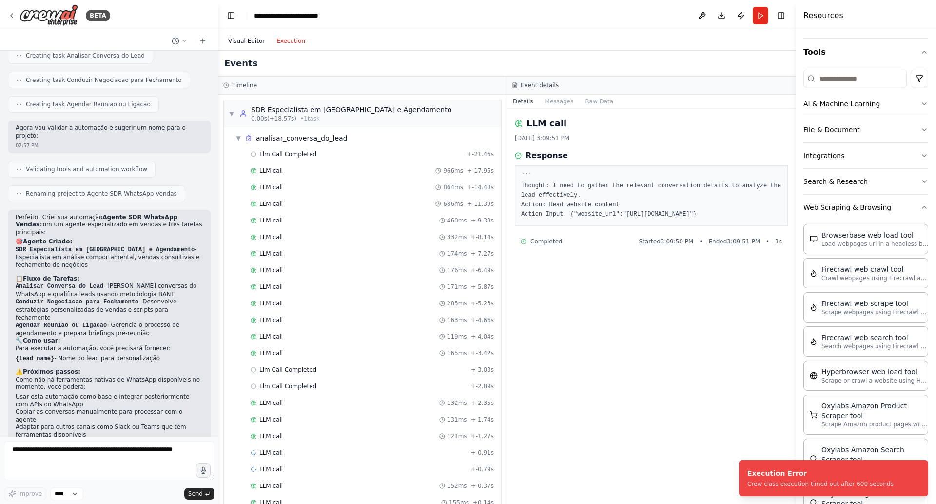
click at [253, 38] on button "Visual Editor" at bounding box center [246, 41] width 48 height 12
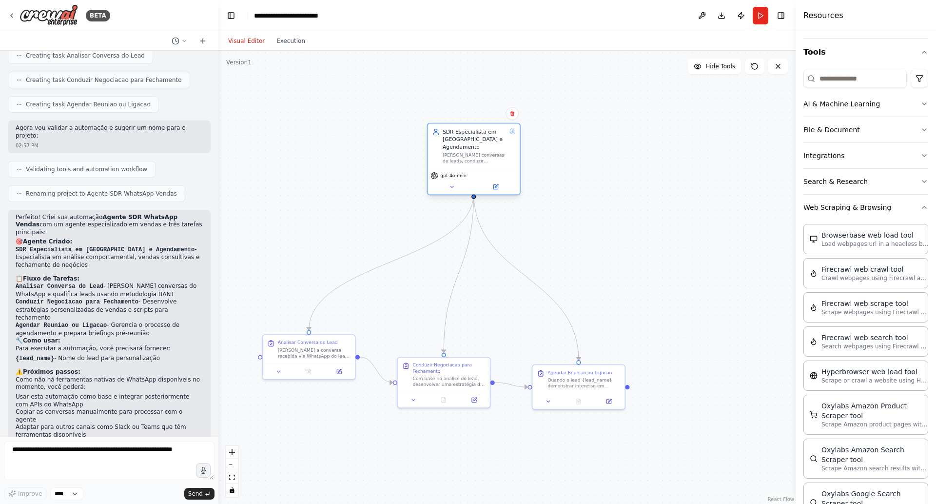
drag, startPoint x: 424, startPoint y: 141, endPoint x: 479, endPoint y: 138, distance: 55.2
click at [479, 138] on div "SDR Especialista em [GEOGRAPHIC_DATA] e Agendamento" at bounding box center [475, 139] width 64 height 22
click at [675, 23] on header "**********" at bounding box center [507, 15] width 577 height 31
